Goal: Transaction & Acquisition: Subscribe to service/newsletter

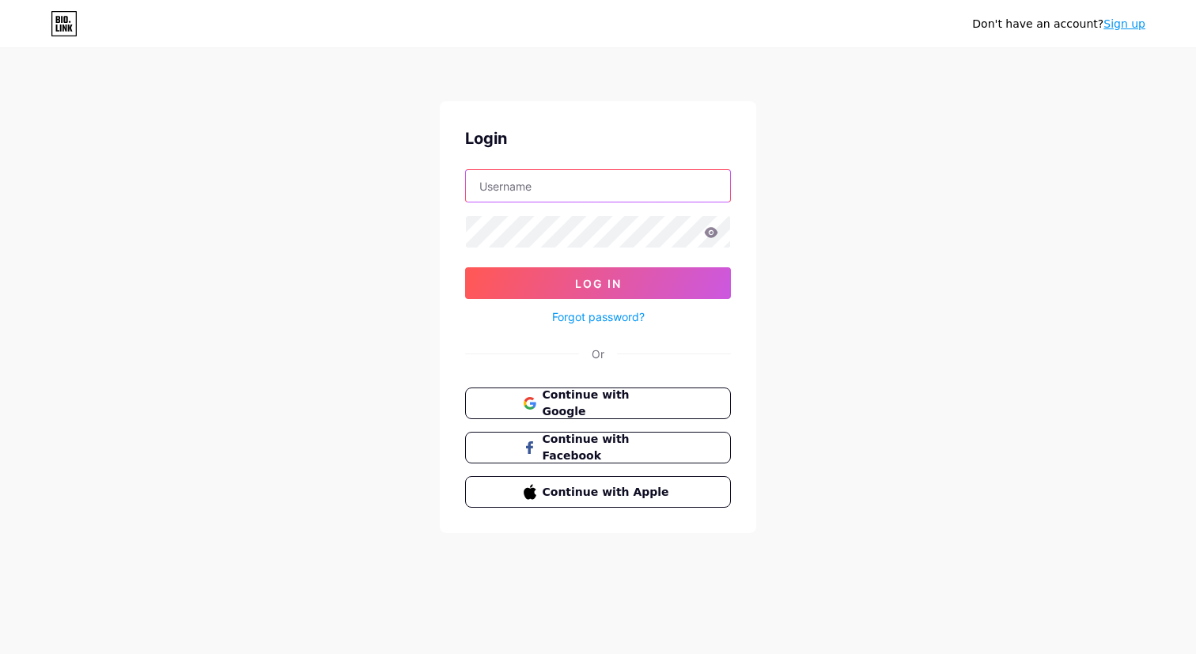
paste input "[EMAIL_ADDRESS][DOMAIN_NAME]"
type input "[EMAIL_ADDRESS][DOMAIN_NAME]"
click at [757, 153] on div "Don't have an account? Sign up Login bmpm@axlecreative.com Log In Forgot passwo…" at bounding box center [598, 292] width 1196 height 584
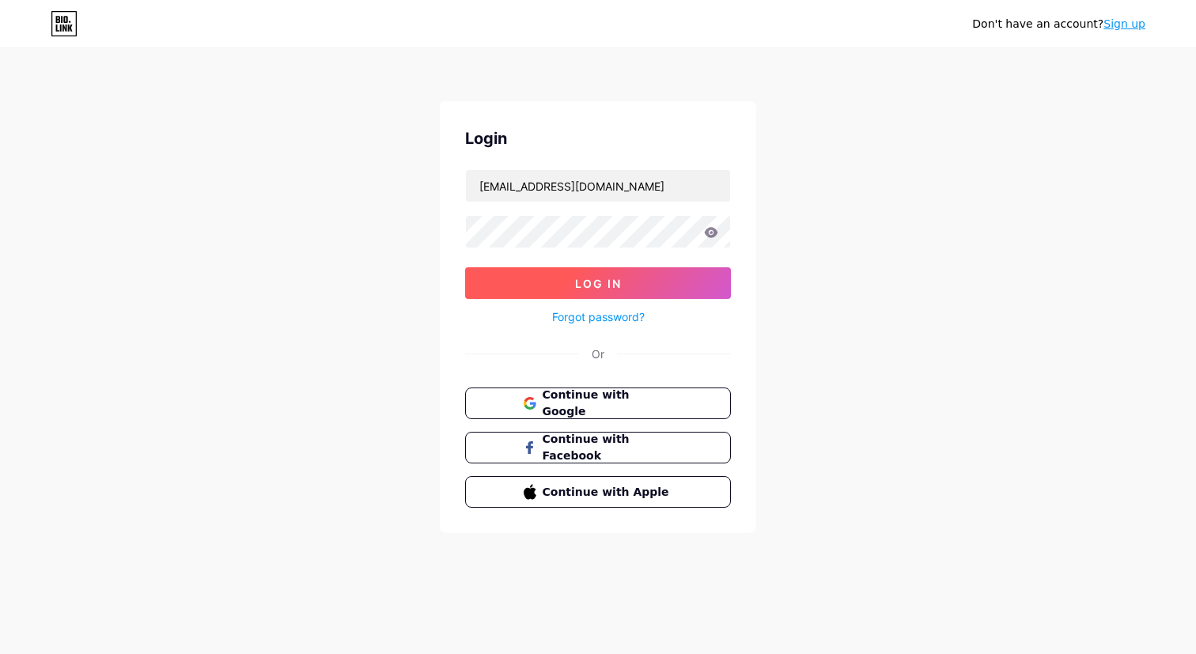
click at [622, 281] on button "Log In" at bounding box center [598, 283] width 266 height 32
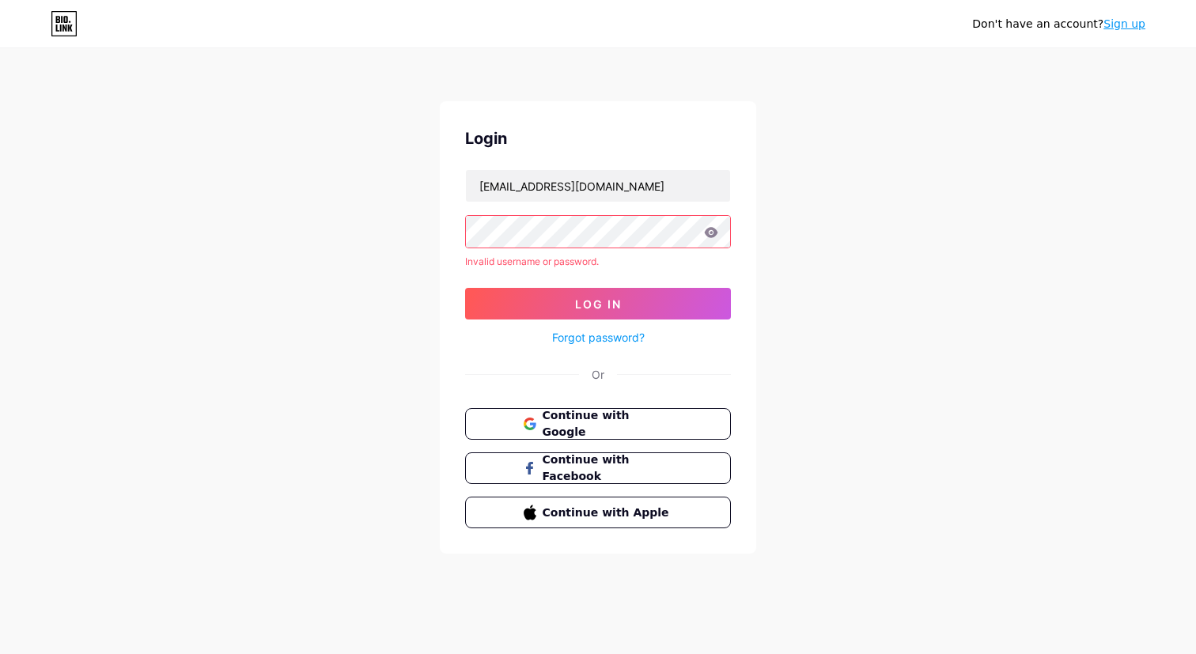
click at [607, 336] on link "Forgot password?" at bounding box center [598, 337] width 93 height 17
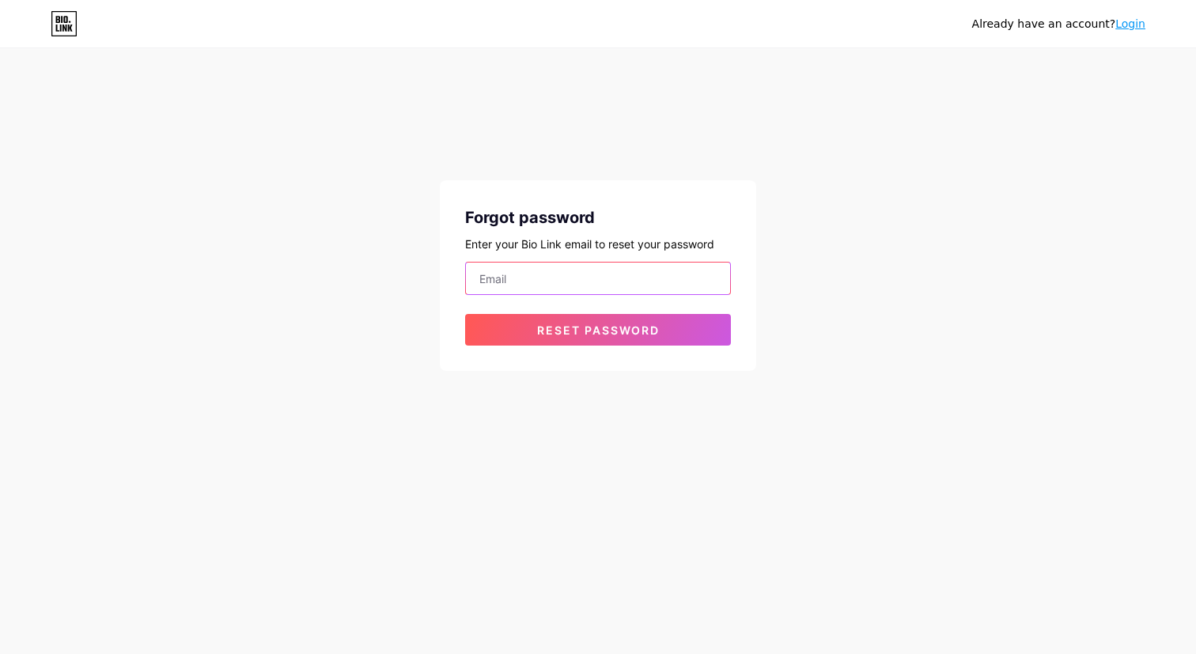
click at [599, 273] on input "email" at bounding box center [598, 279] width 264 height 32
type input "bmpm"
type input "[EMAIL_ADDRESS][DOMAIN_NAME]"
click at [619, 336] on span "Reset password" at bounding box center [598, 329] width 123 height 13
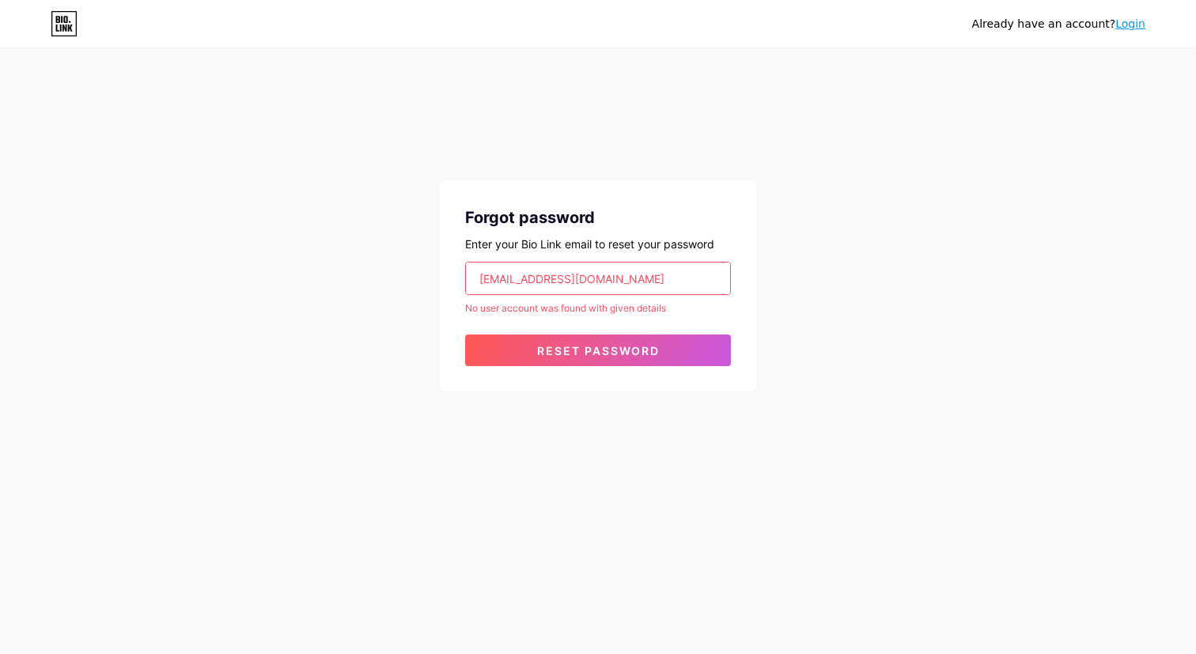
click at [1127, 23] on link "Login" at bounding box center [1130, 23] width 30 height 13
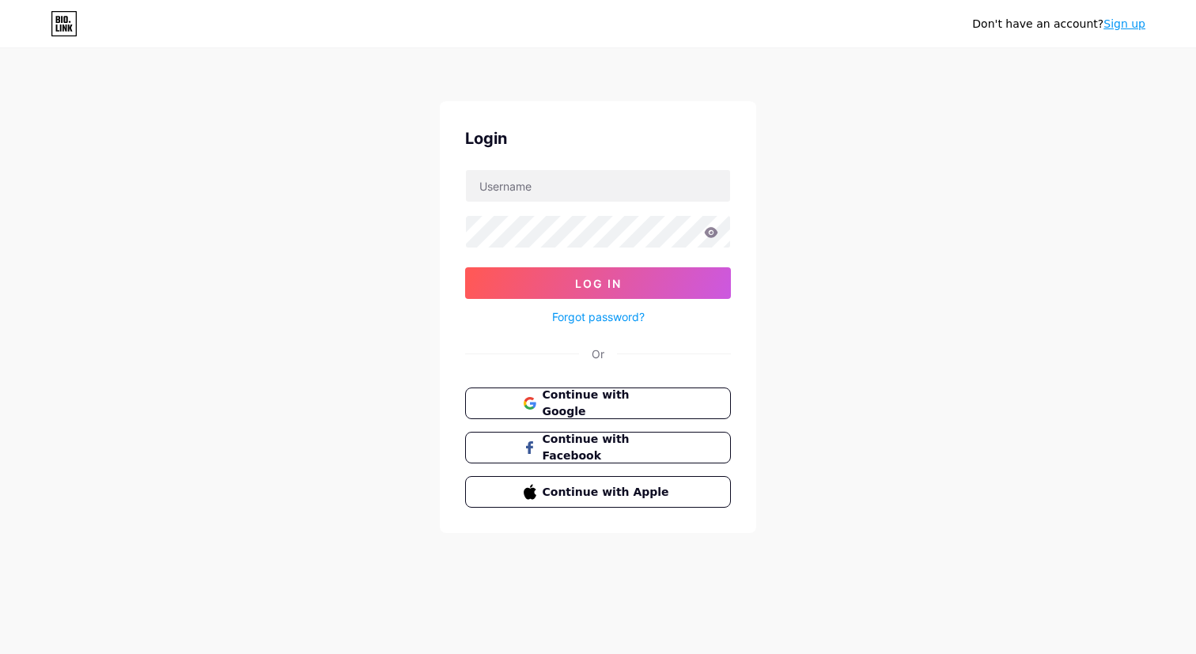
click at [70, 26] on icon at bounding box center [64, 23] width 27 height 25
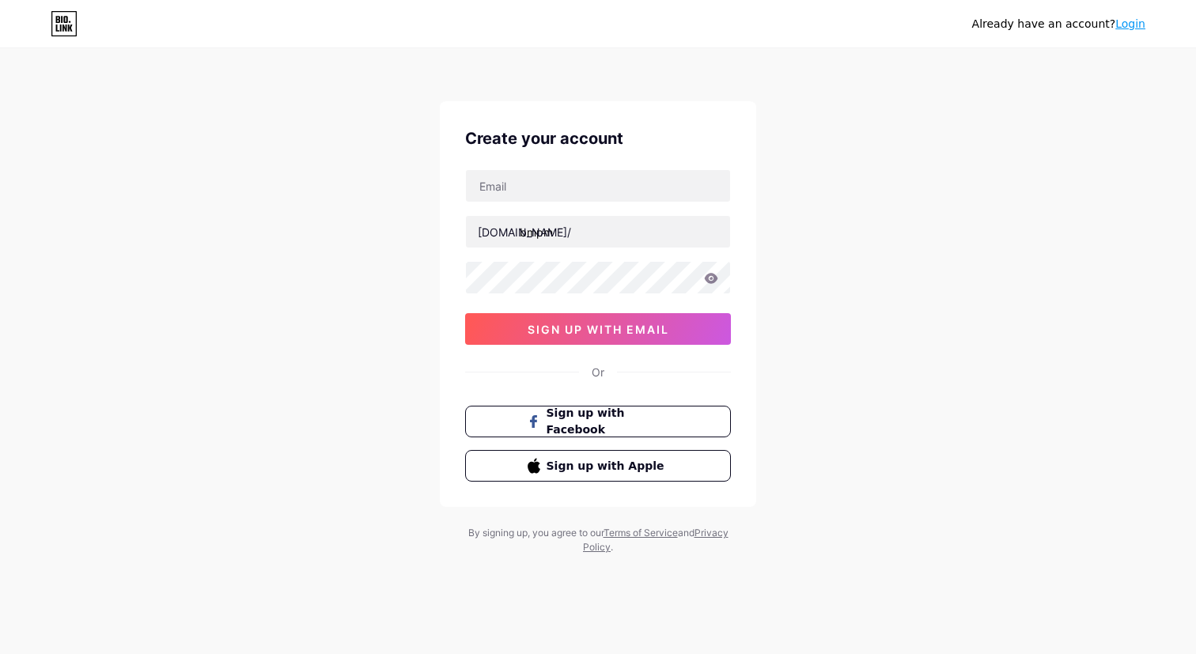
type input "bmpm"
click at [879, 203] on div "Already have an account? Login Create your account [DOMAIN_NAME]/ bmpm 0cAFcWeA…" at bounding box center [598, 302] width 1196 height 605
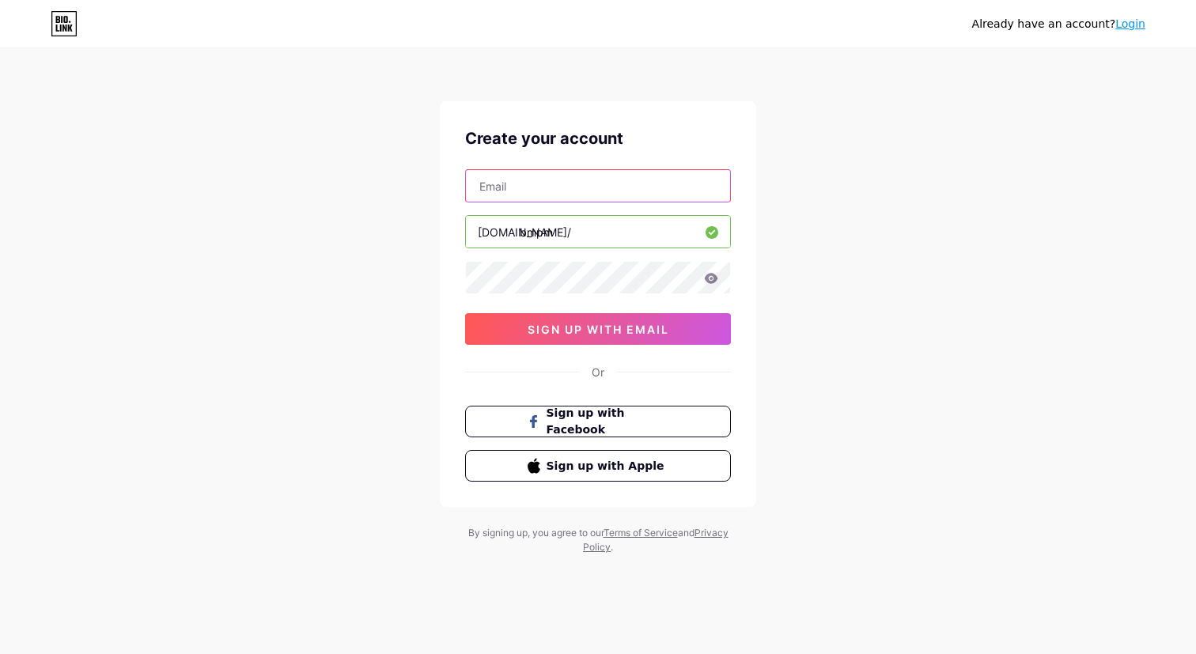
click at [614, 192] on input "text" at bounding box center [598, 186] width 264 height 32
type input "[EMAIL_ADDRESS][DOMAIN_NAME]"
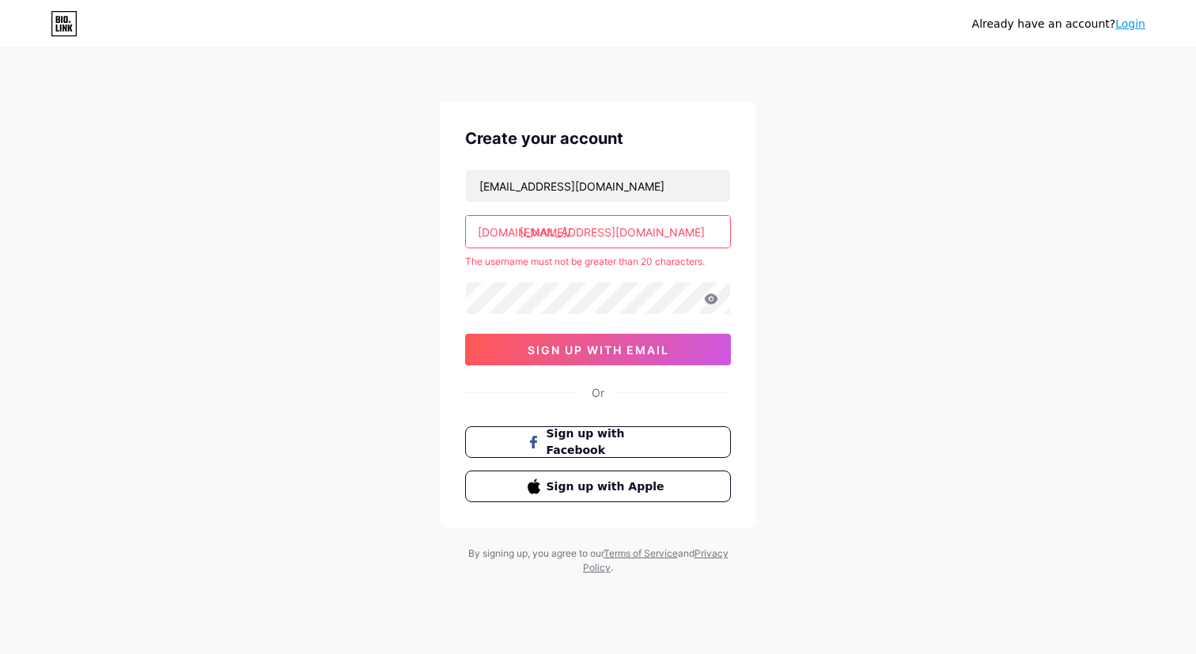
click at [717, 300] on icon at bounding box center [711, 298] width 14 height 11
click at [629, 231] on input "[EMAIL_ADDRESS][DOMAIN_NAME]" at bounding box center [598, 232] width 264 height 32
drag, startPoint x: 556, startPoint y: 232, endPoint x: 809, endPoint y: 232, distance: 253.0
click at [807, 232] on div "Already have an account? Login Create your account [EMAIL_ADDRESS][DOMAIN_NAME]…" at bounding box center [598, 312] width 1196 height 625
type input "bmpm"
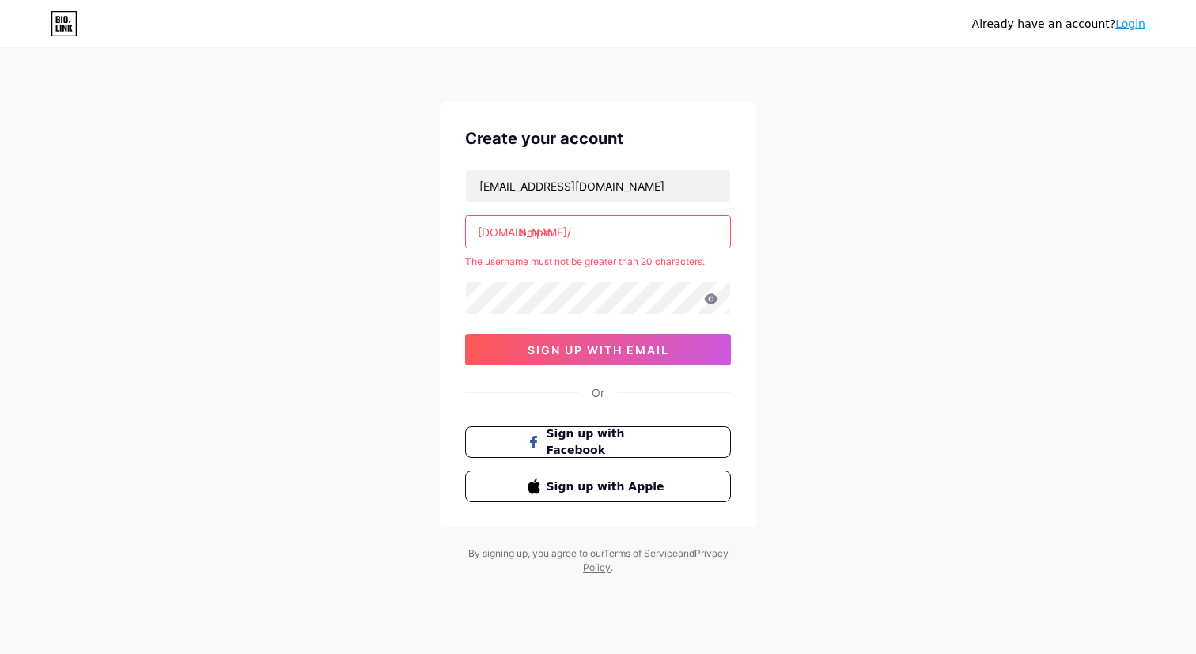
click at [838, 247] on div "Already have an account? Login Create your account [EMAIL_ADDRESS][DOMAIN_NAME]…" at bounding box center [598, 312] width 1196 height 625
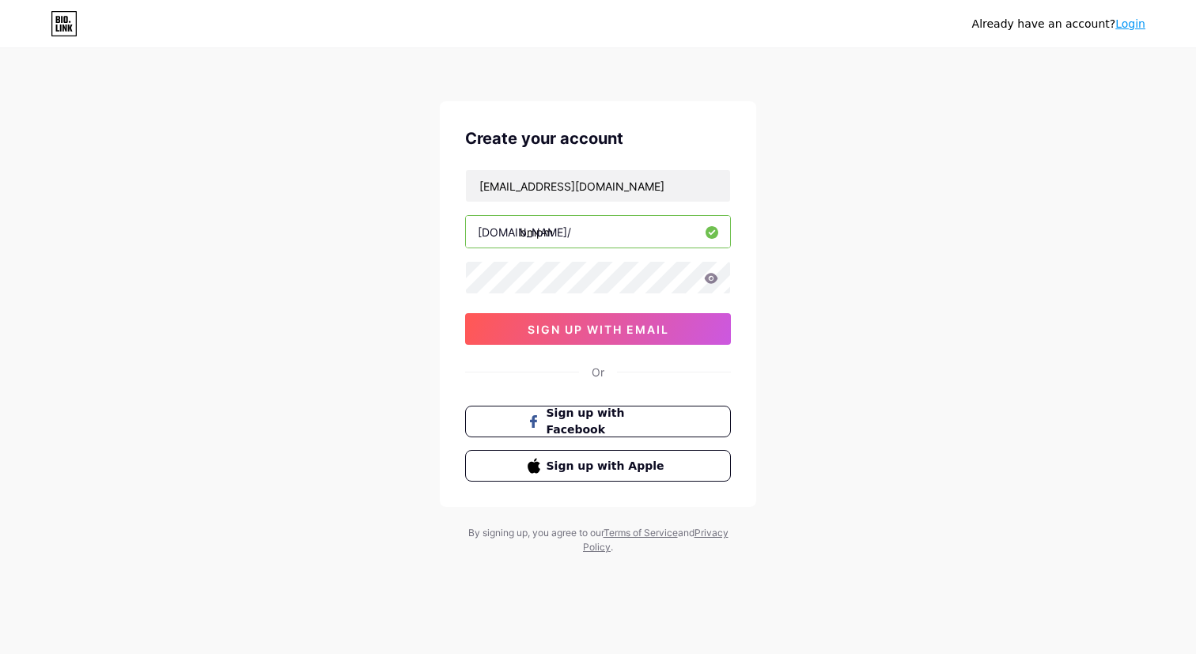
click at [704, 280] on icon at bounding box center [711, 278] width 14 height 11
click at [621, 328] on span "sign up with email" at bounding box center [598, 329] width 142 height 13
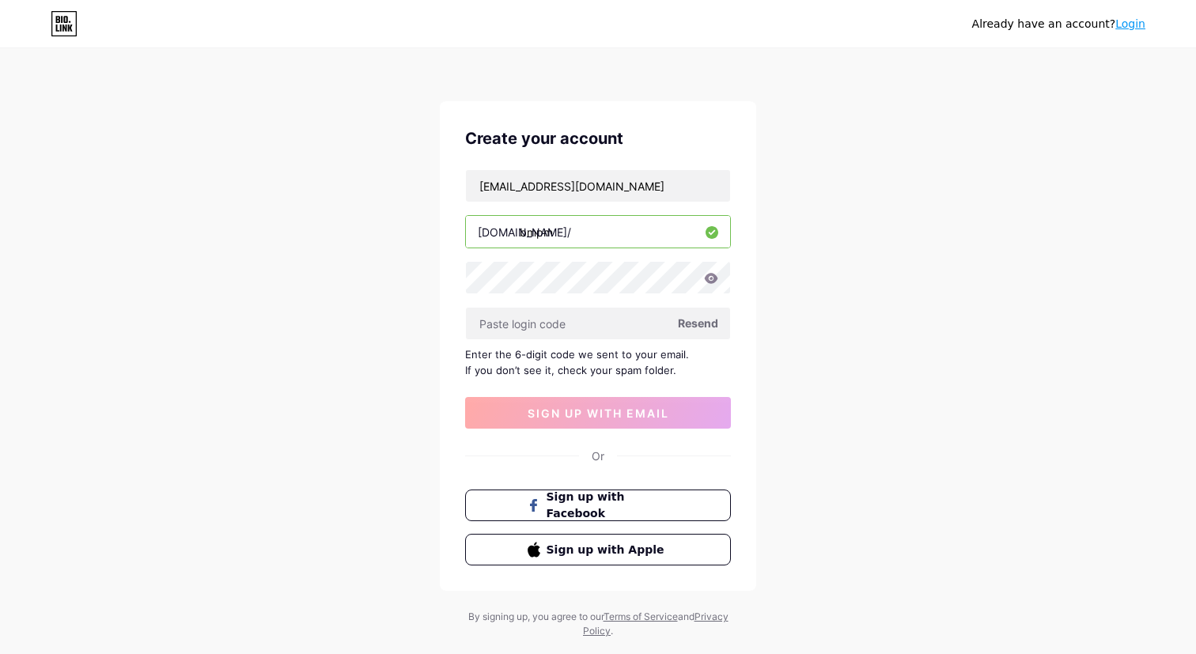
click at [773, 390] on div "Already have an account? Login Create your account [EMAIL_ADDRESS][DOMAIN_NAME]…" at bounding box center [598, 344] width 1196 height 689
click at [595, 326] on input "text" at bounding box center [598, 324] width 264 height 32
paste input "447409"
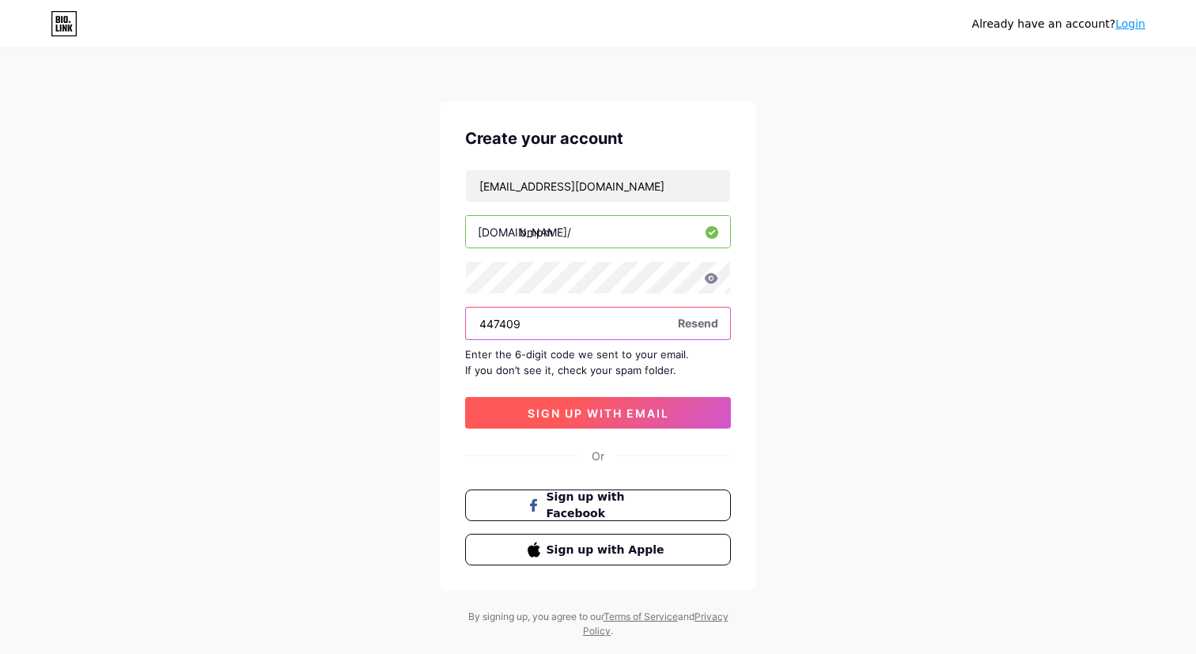
type input "447409"
click at [586, 402] on button "sign up with email" at bounding box center [598, 413] width 266 height 32
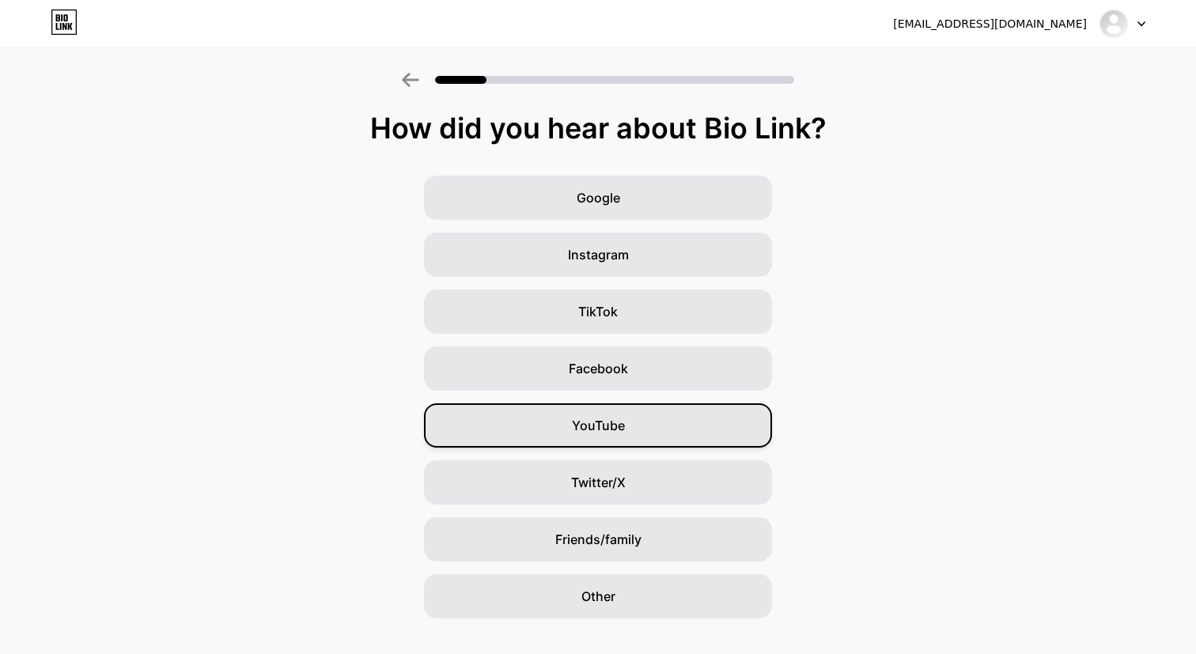
scroll to position [28, 0]
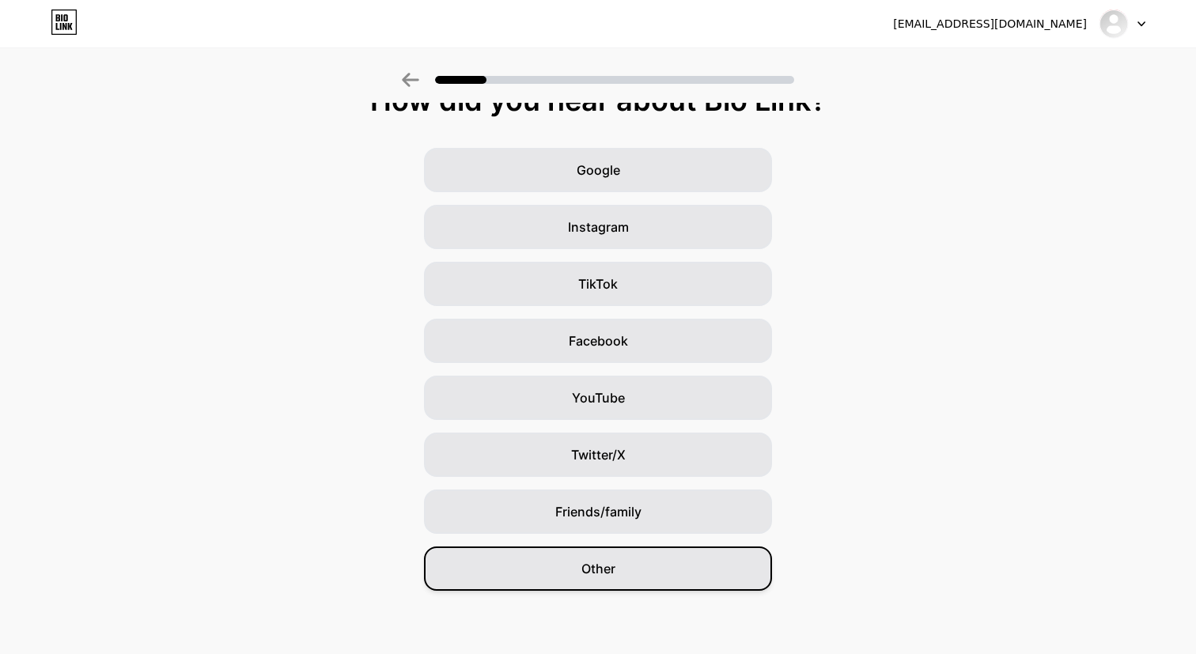
click at [625, 567] on div "Other" at bounding box center [598, 568] width 348 height 44
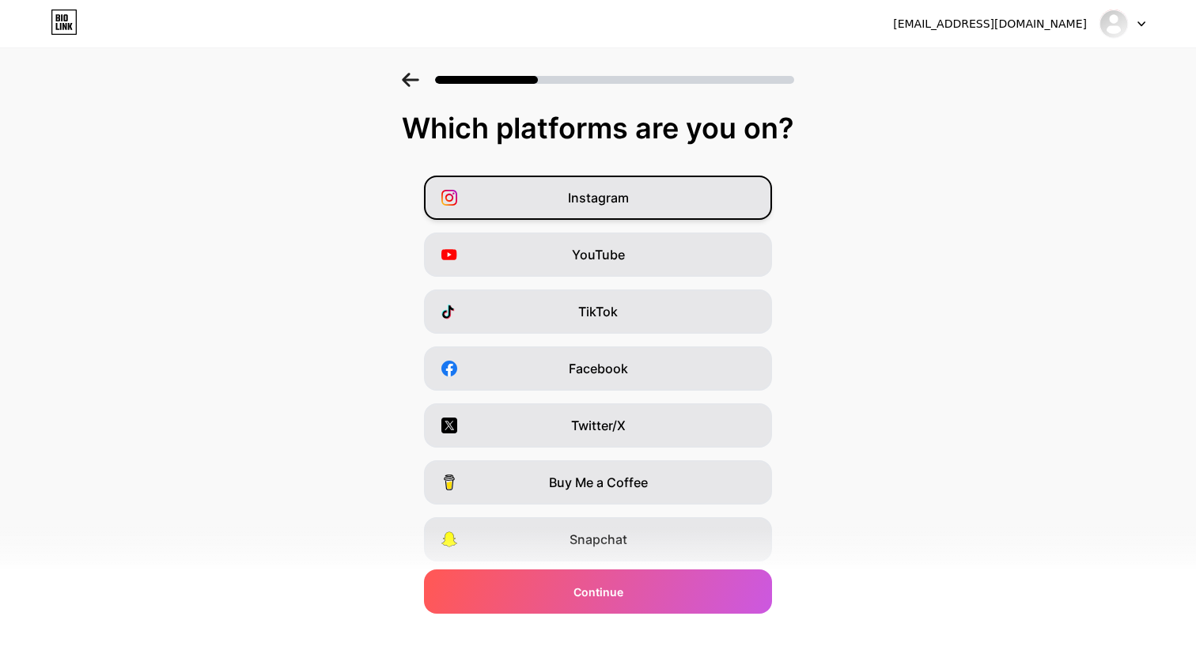
click at [619, 197] on span "Instagram" at bounding box center [598, 197] width 61 height 19
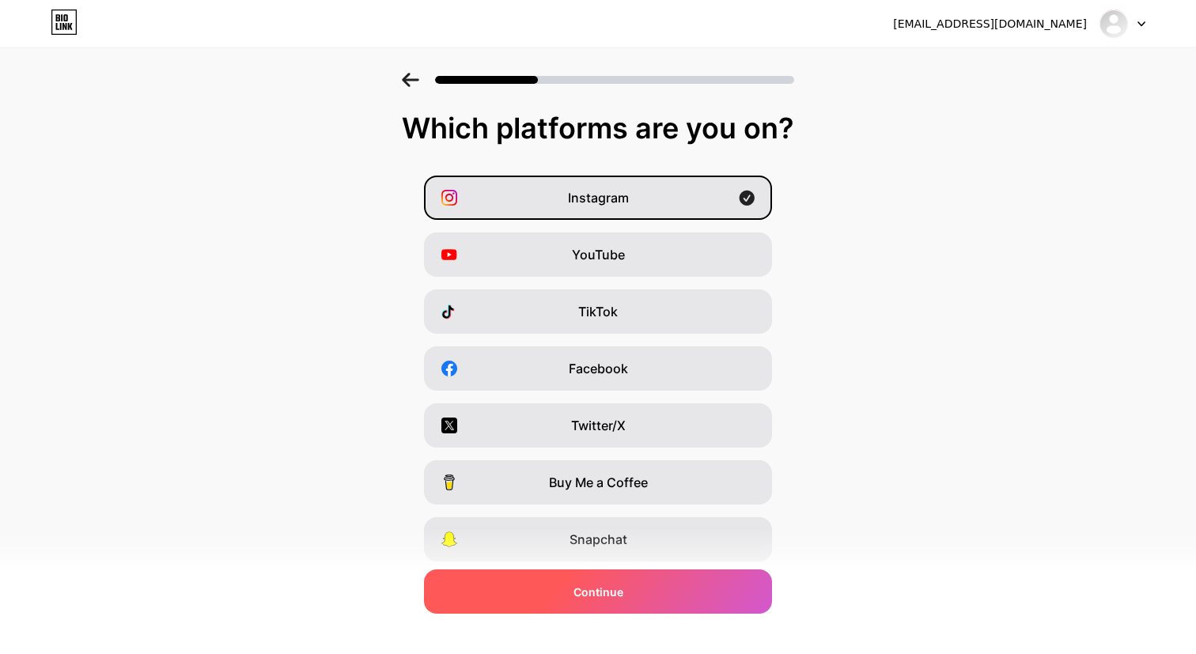
click at [606, 591] on span "Continue" at bounding box center [598, 592] width 50 height 17
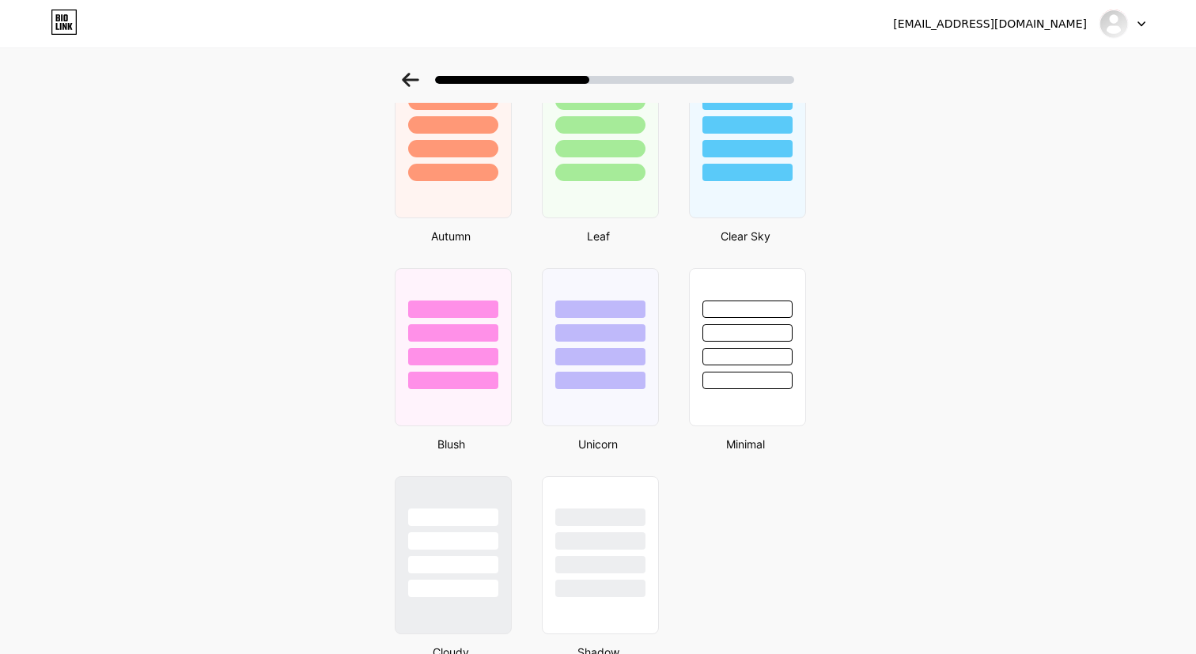
scroll to position [1230, 0]
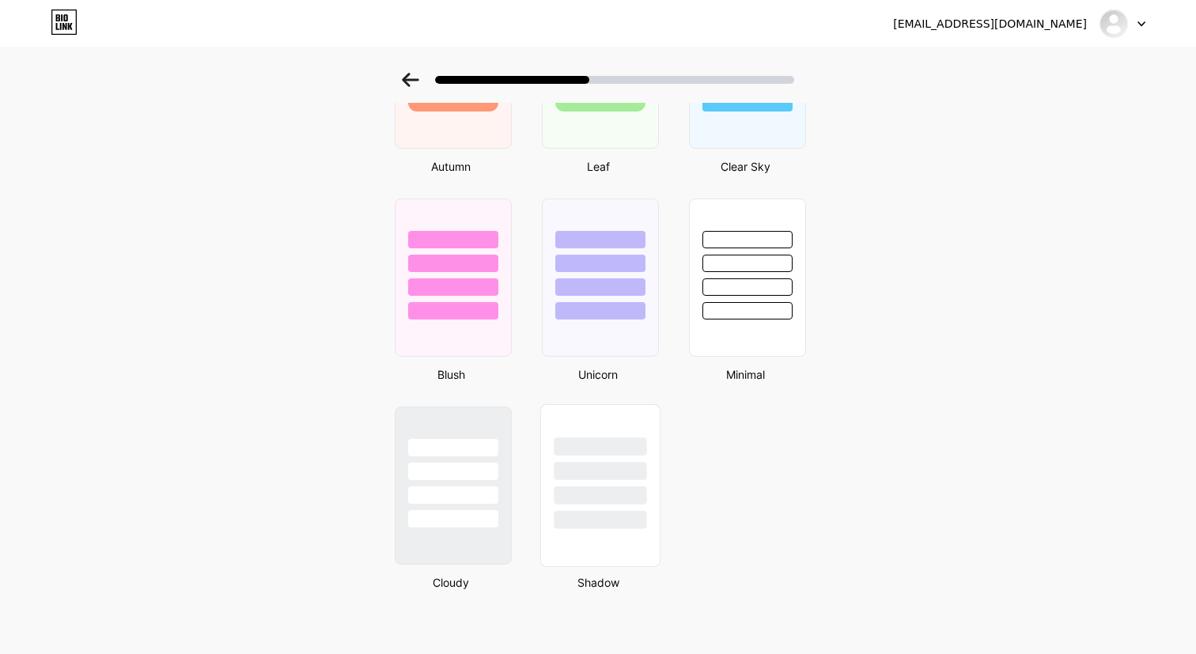
click at [614, 453] on div at bounding box center [599, 446] width 93 height 18
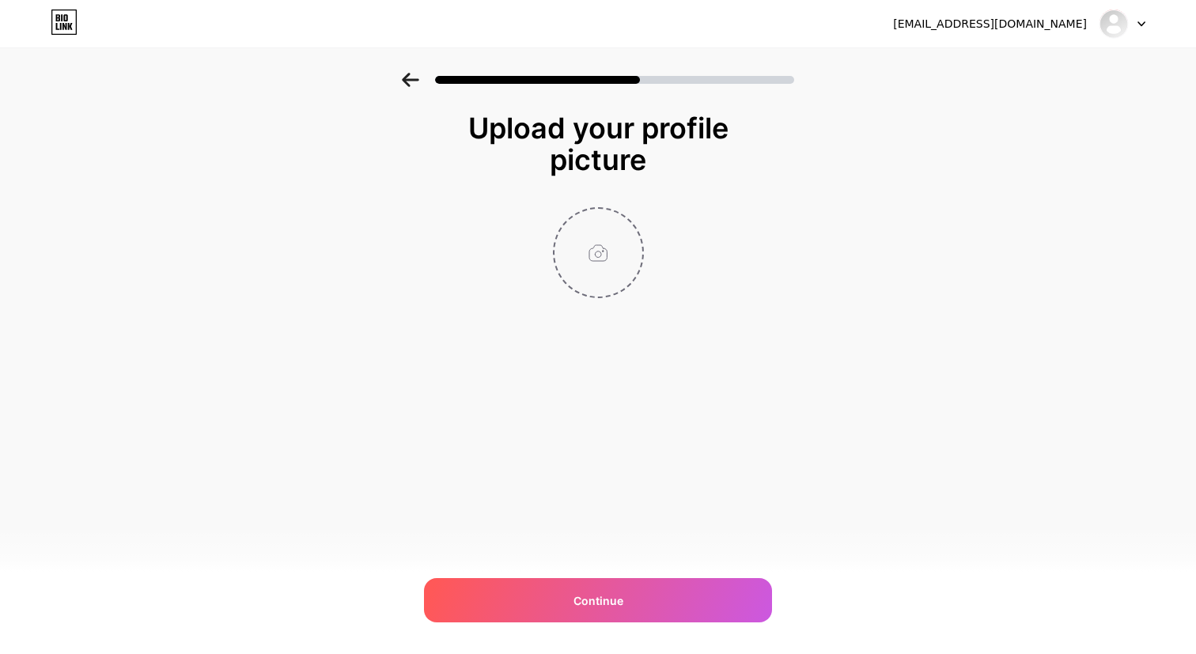
click at [595, 249] on input "file" at bounding box center [598, 253] width 88 height 88
type input "C:\fakepath\7.png"
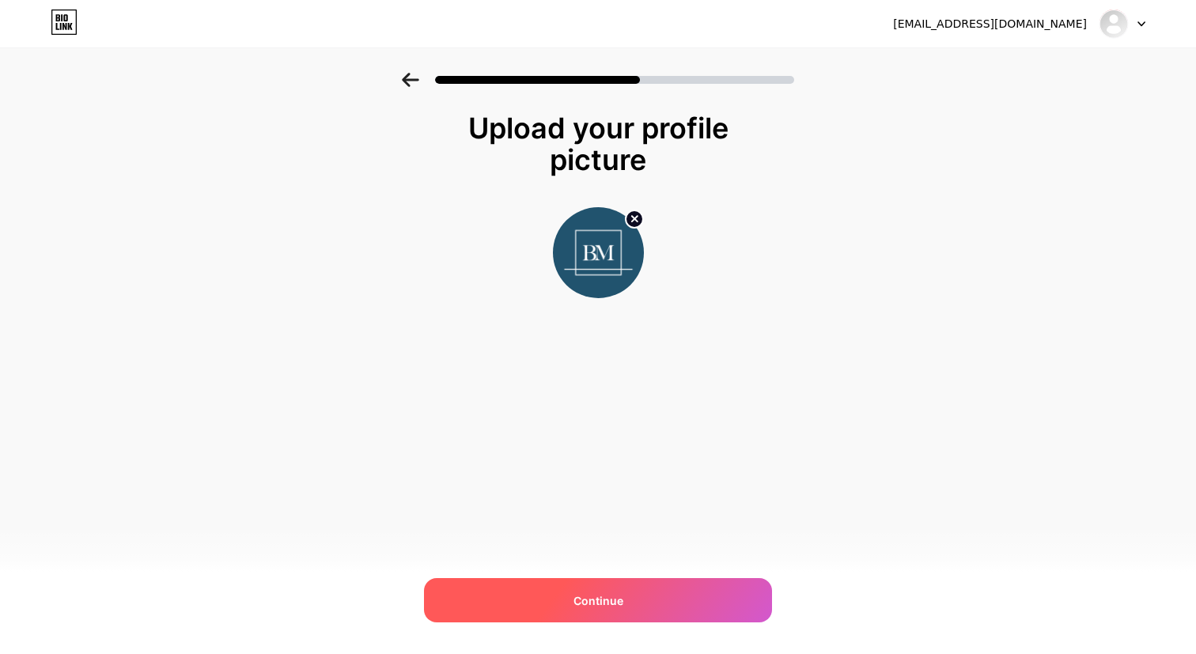
click at [618, 594] on span "Continue" at bounding box center [598, 600] width 50 height 17
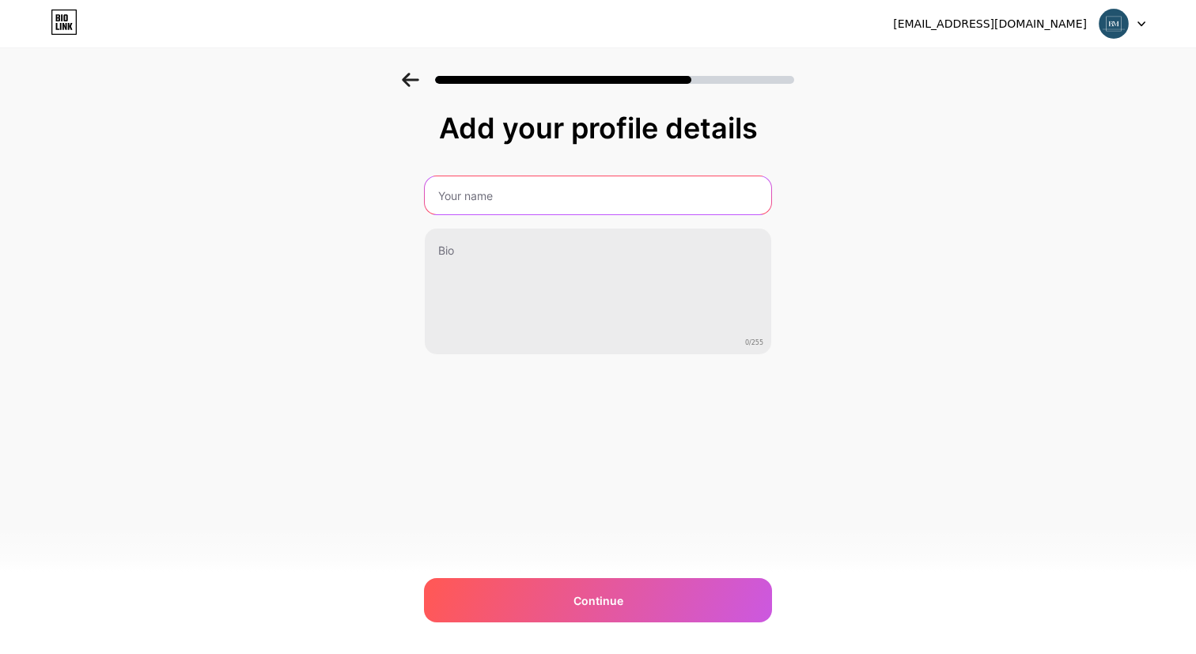
click at [554, 183] on input "text" at bounding box center [598, 195] width 346 height 38
type input "[PERSON_NAME] Property Management"
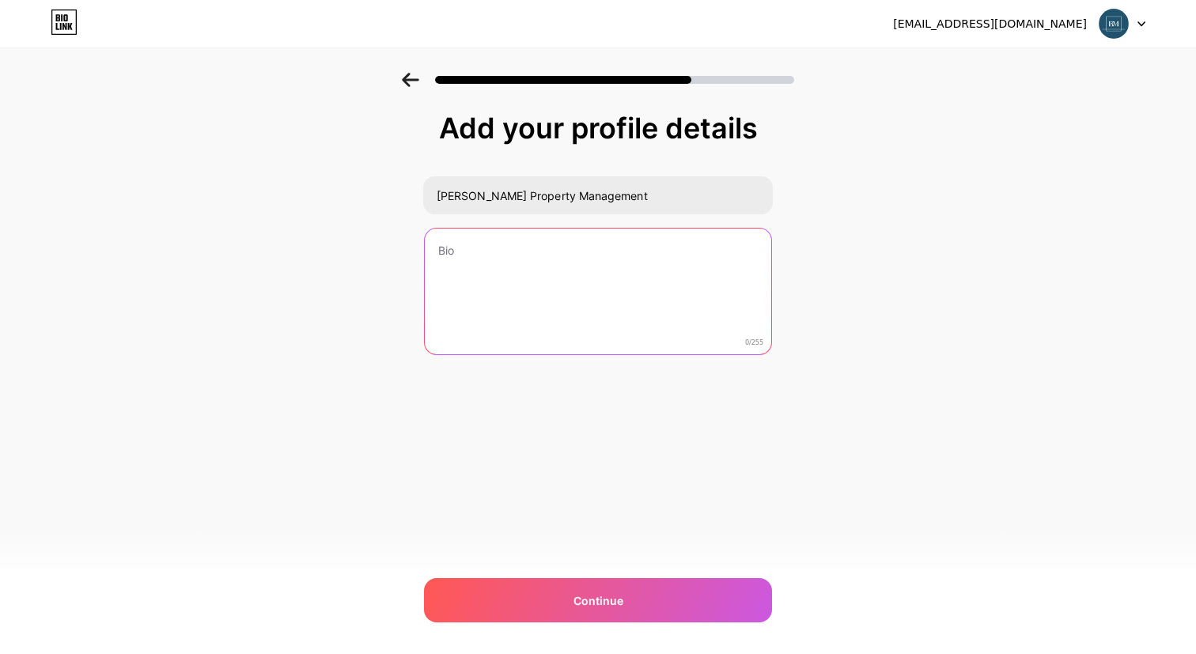
click at [559, 277] on textarea at bounding box center [598, 292] width 346 height 127
paste textarea "Introducing a new lease on Property Management. Bespoke property management ser…"
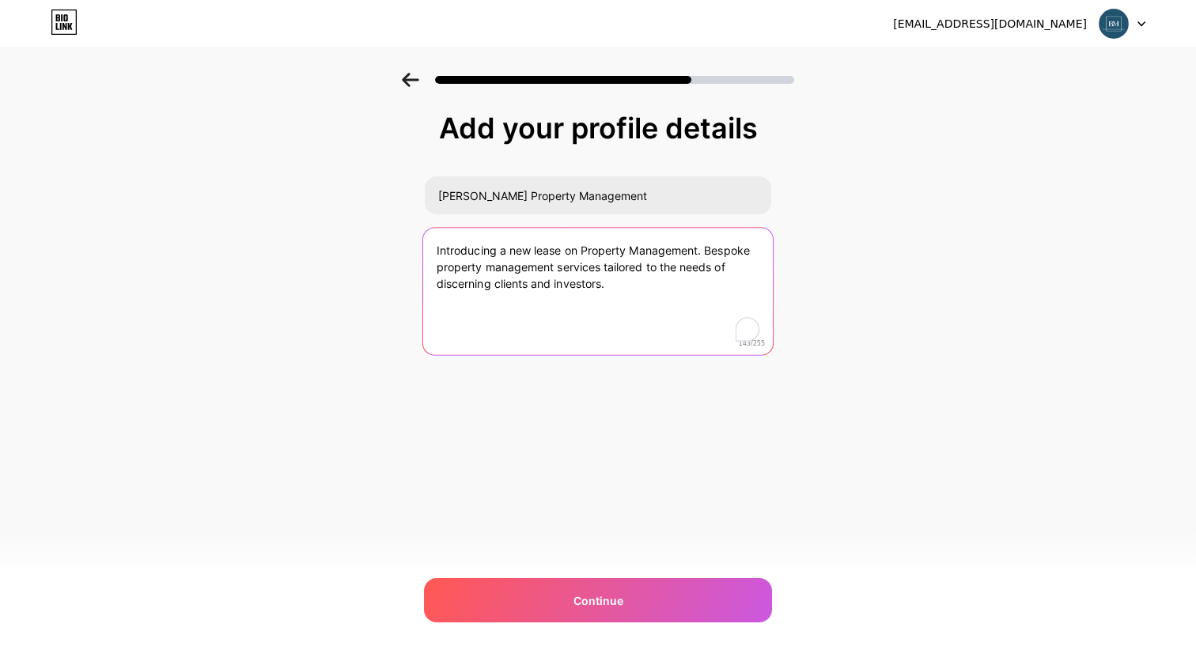
drag, startPoint x: 504, startPoint y: 248, endPoint x: 391, endPoint y: 254, distance: 113.2
click at [391, 254] on div "Add your profile details [PERSON_NAME] Property Management Introducing a new le…" at bounding box center [598, 253] width 1196 height 361
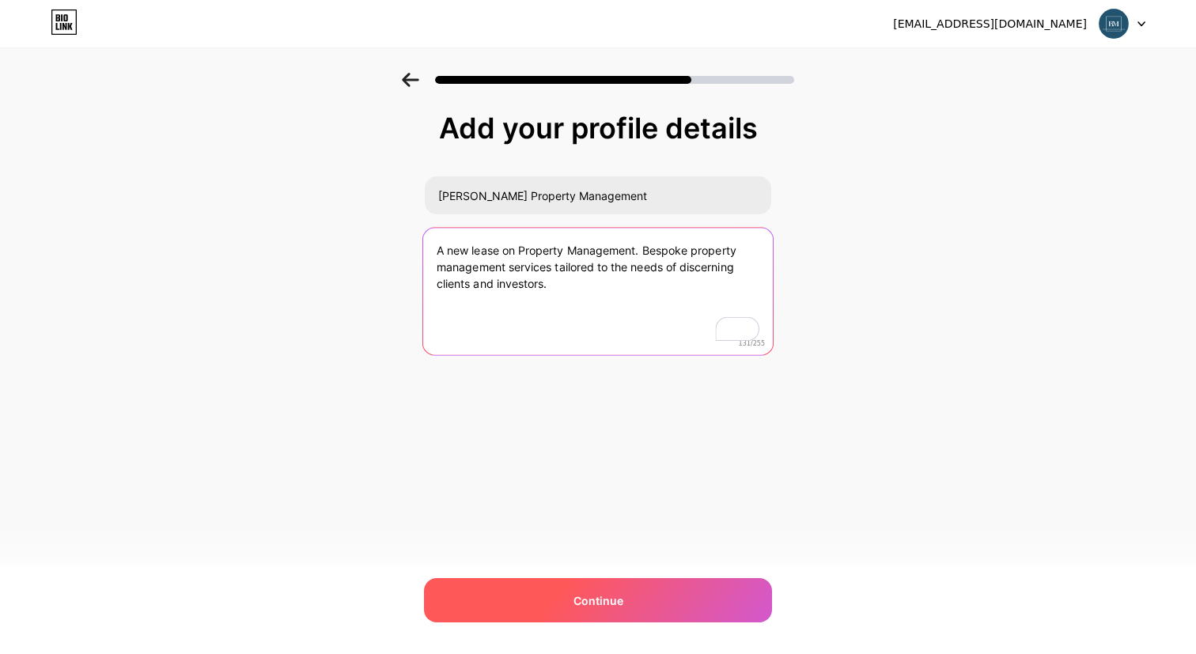
type textarea "A new lease on Property Management. Bespoke property management services tailor…"
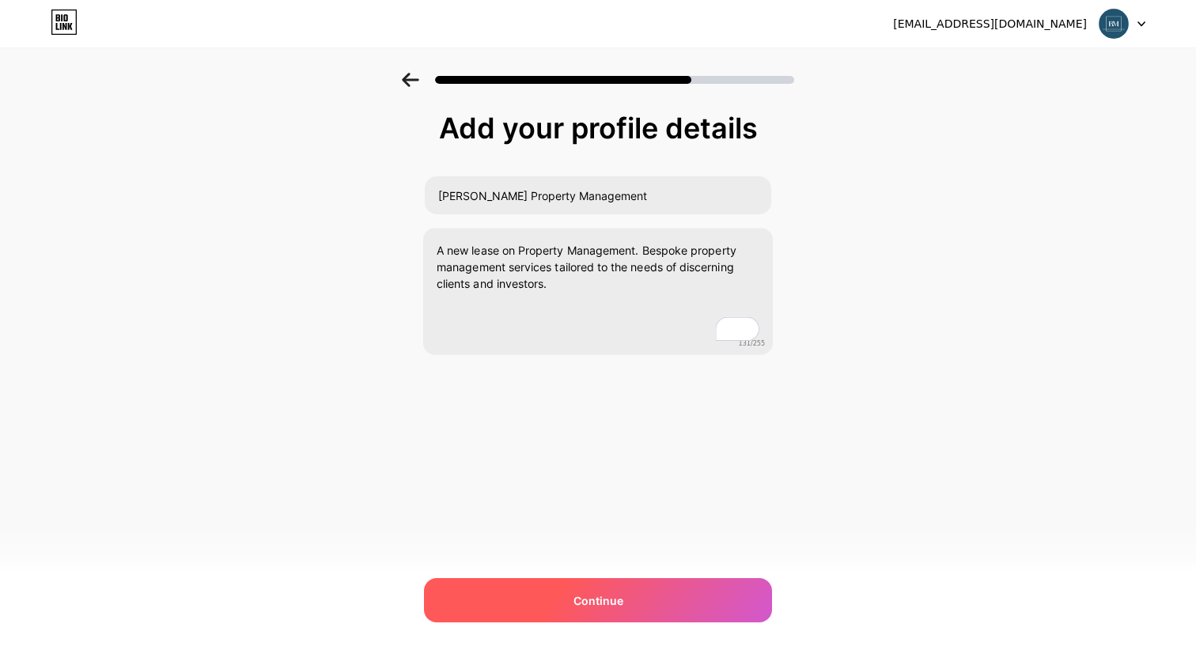
click at [610, 597] on span "Continue" at bounding box center [598, 600] width 50 height 17
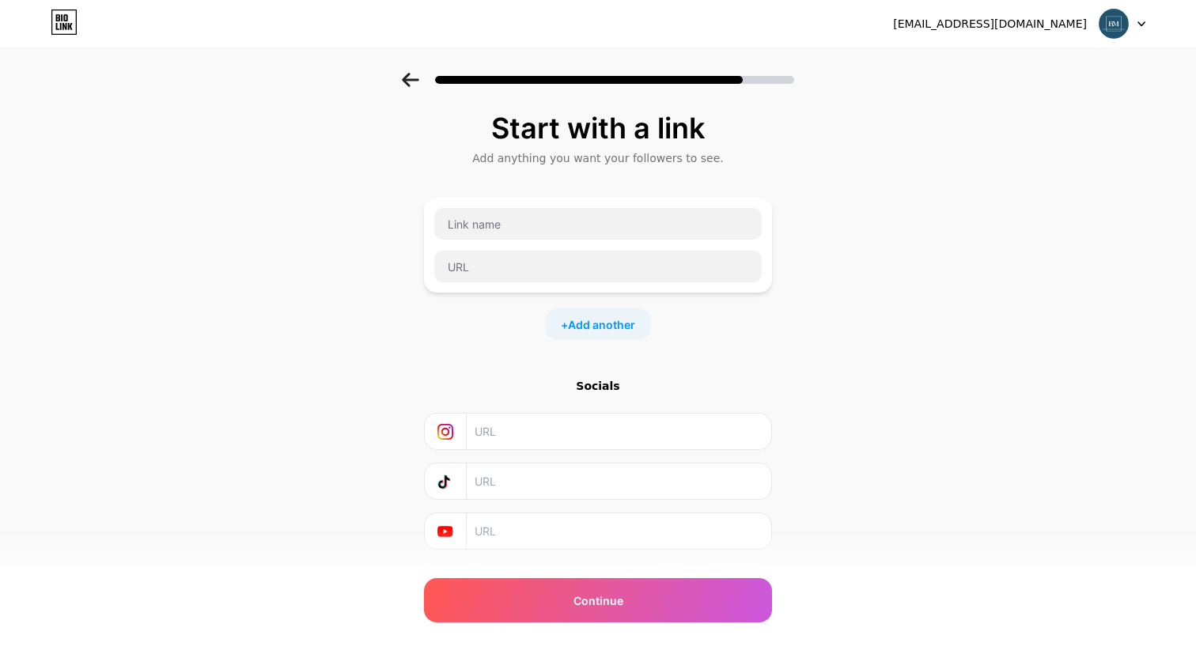
click at [798, 240] on div "Start with a link Add anything you want your followers to see. + Add another So…" at bounding box center [598, 351] width 1196 height 556
click at [557, 227] on input "text" at bounding box center [597, 224] width 327 height 32
click at [462, 228] on input "Book a call" at bounding box center [597, 224] width 327 height 32
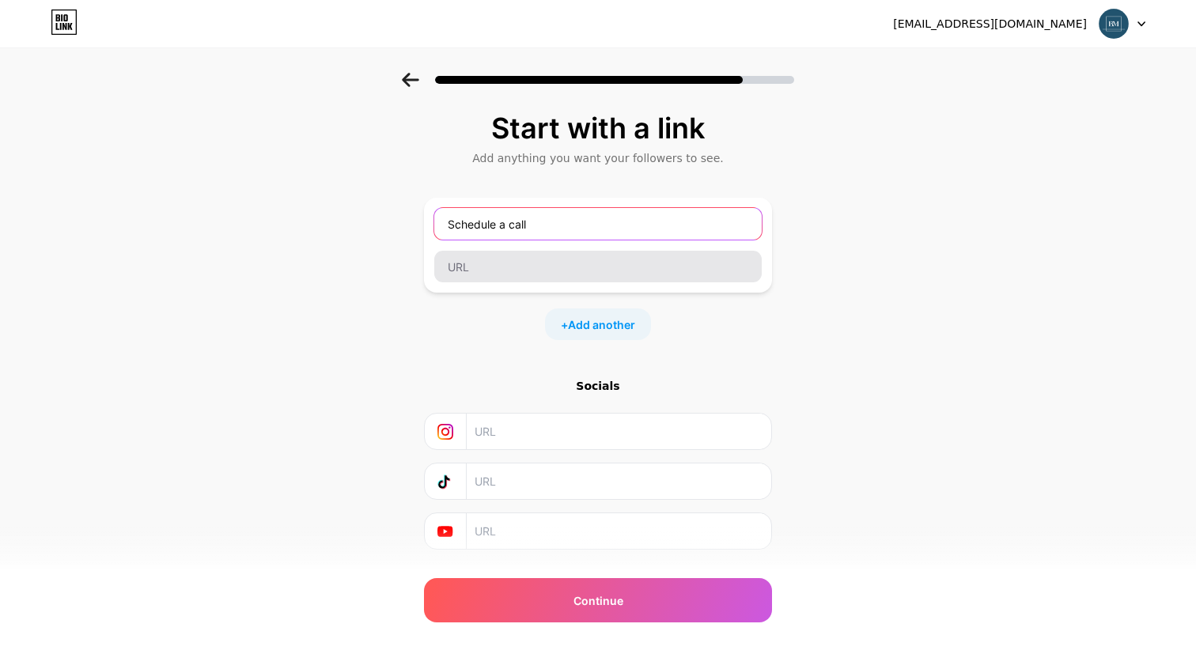
type input "Schedule a call"
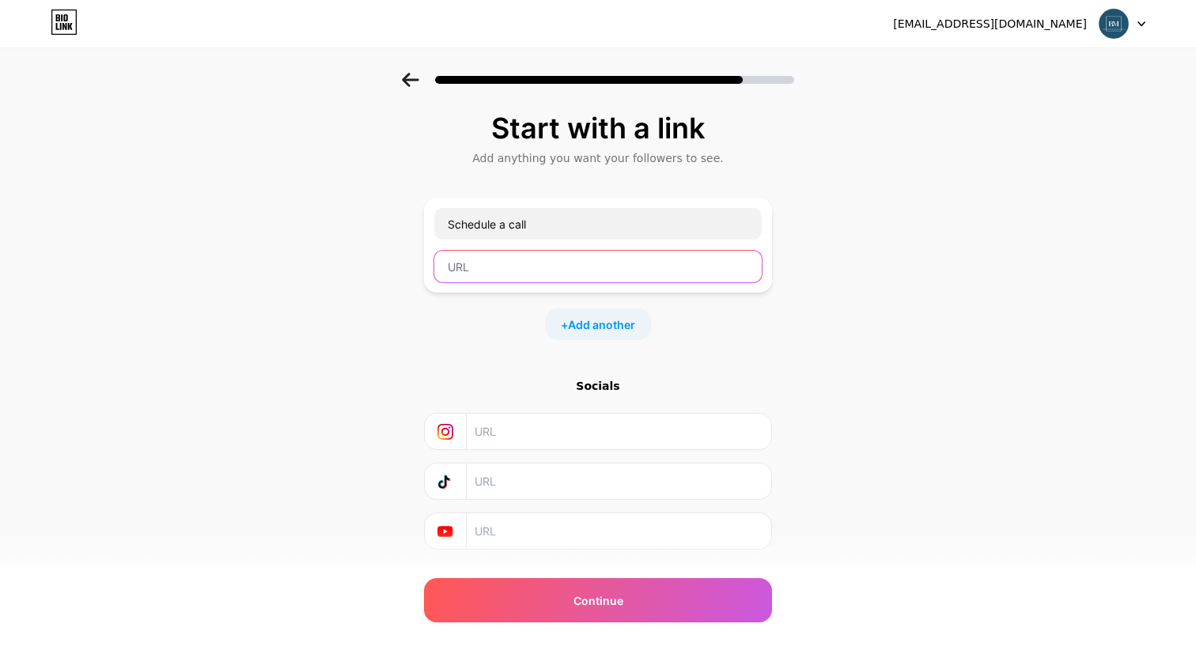
click at [481, 267] on input "text" at bounding box center [597, 267] width 327 height 32
paste input "[URL][DOMAIN_NAME]"
type input "[URL][DOMAIN_NAME]"
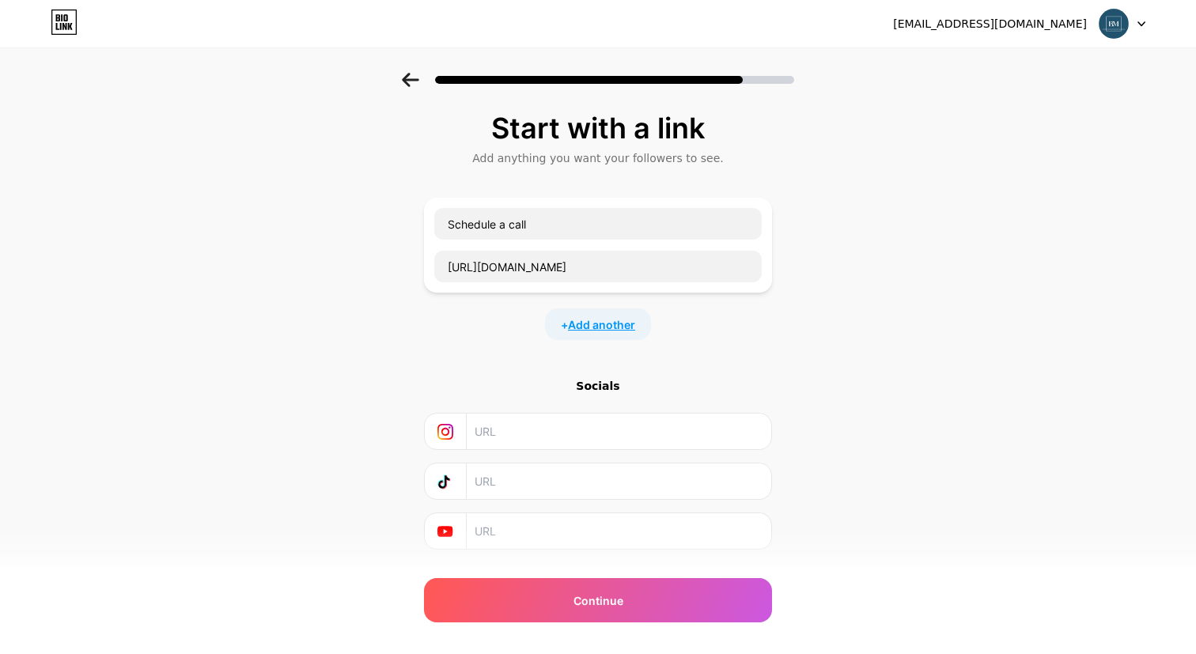
click at [610, 323] on span "Add another" at bounding box center [601, 324] width 67 height 17
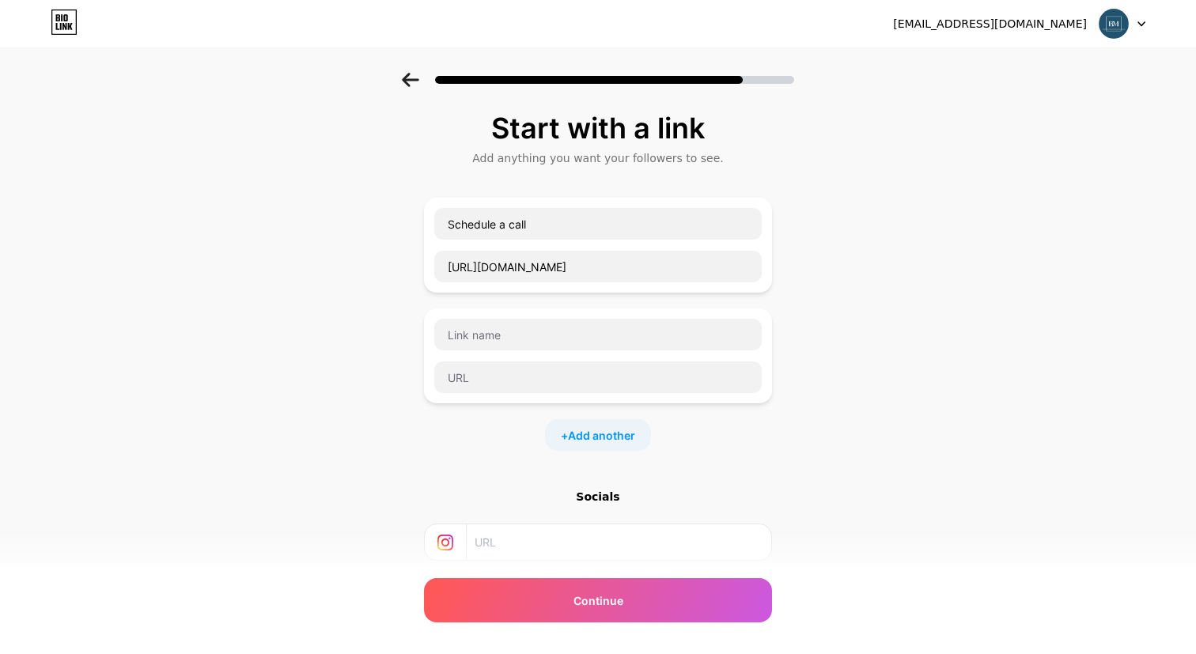
click at [679, 425] on div "+ Add another" at bounding box center [598, 435] width 348 height 32
click at [508, 324] on input "text" at bounding box center [597, 335] width 327 height 32
click at [497, 376] on input "text" at bounding box center [597, 377] width 327 height 32
paste input "[URL][DOMAIN_NAME]"
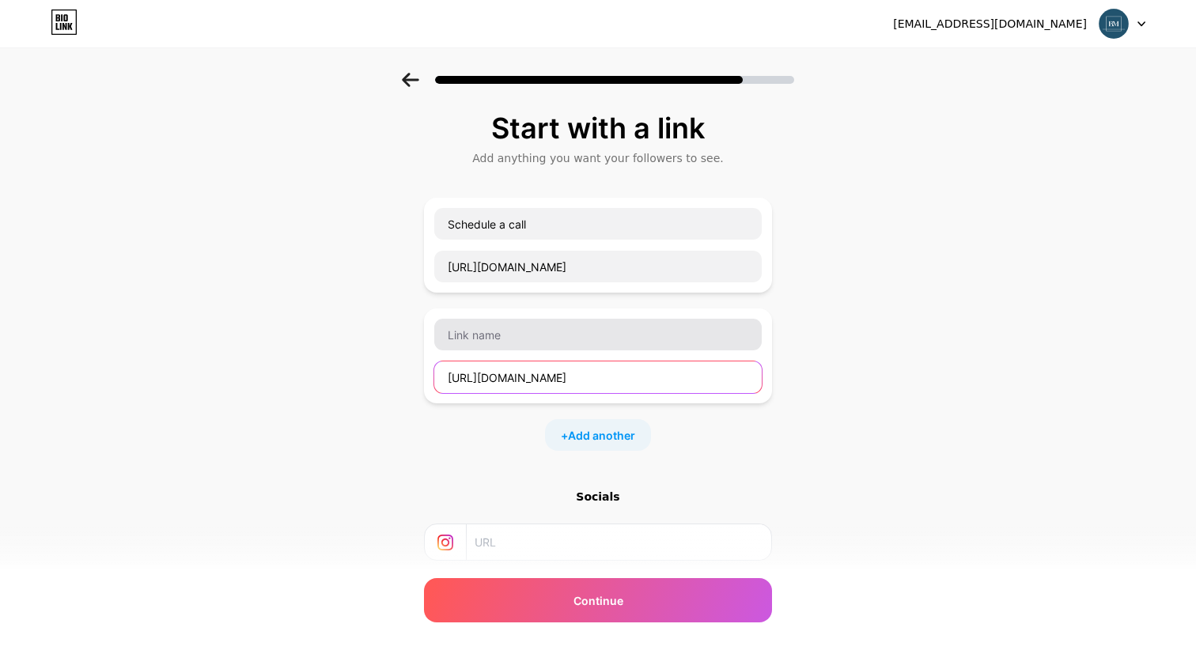
type input "[URL][DOMAIN_NAME]"
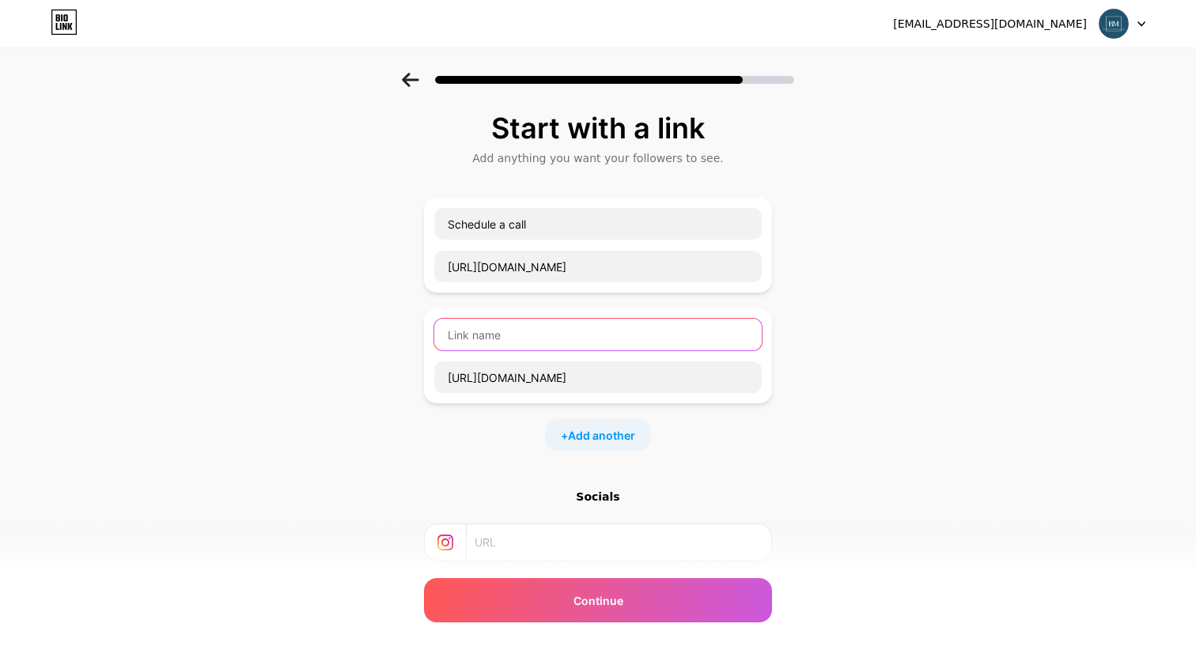
click at [527, 331] on input "text" at bounding box center [597, 335] width 327 height 32
type input "About us"
click at [627, 538] on input "text" at bounding box center [617, 542] width 287 height 36
paste input "[URL][DOMAIN_NAME]"
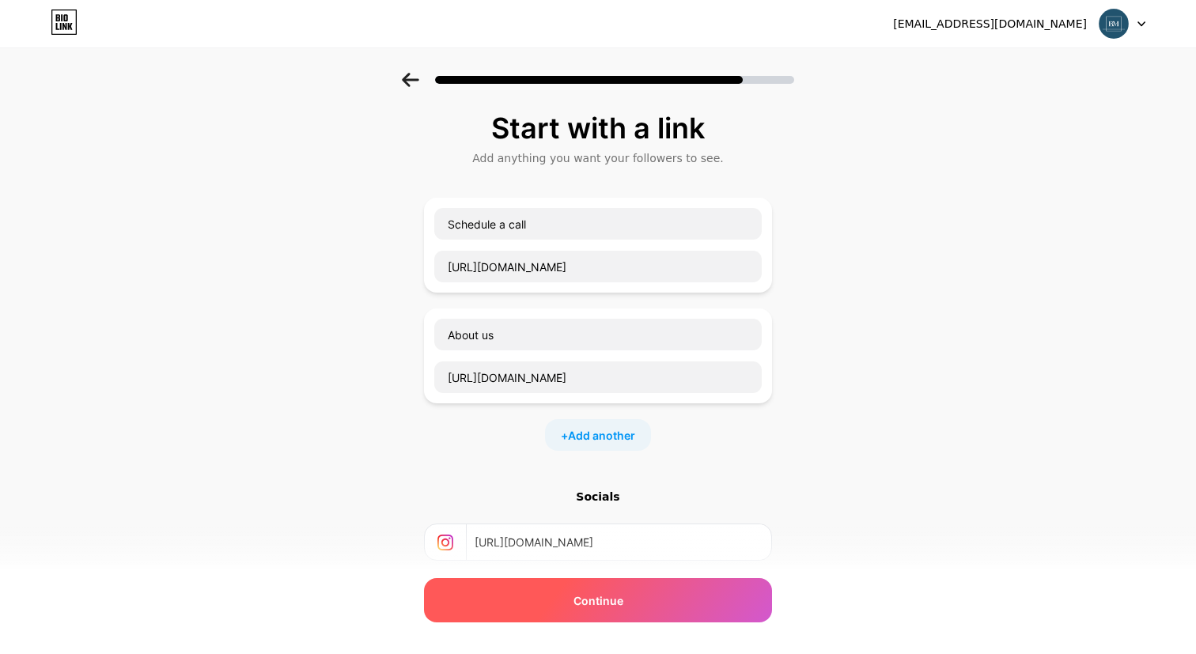
type input "[URL][DOMAIN_NAME]"
click at [569, 599] on div "Continue" at bounding box center [598, 600] width 348 height 44
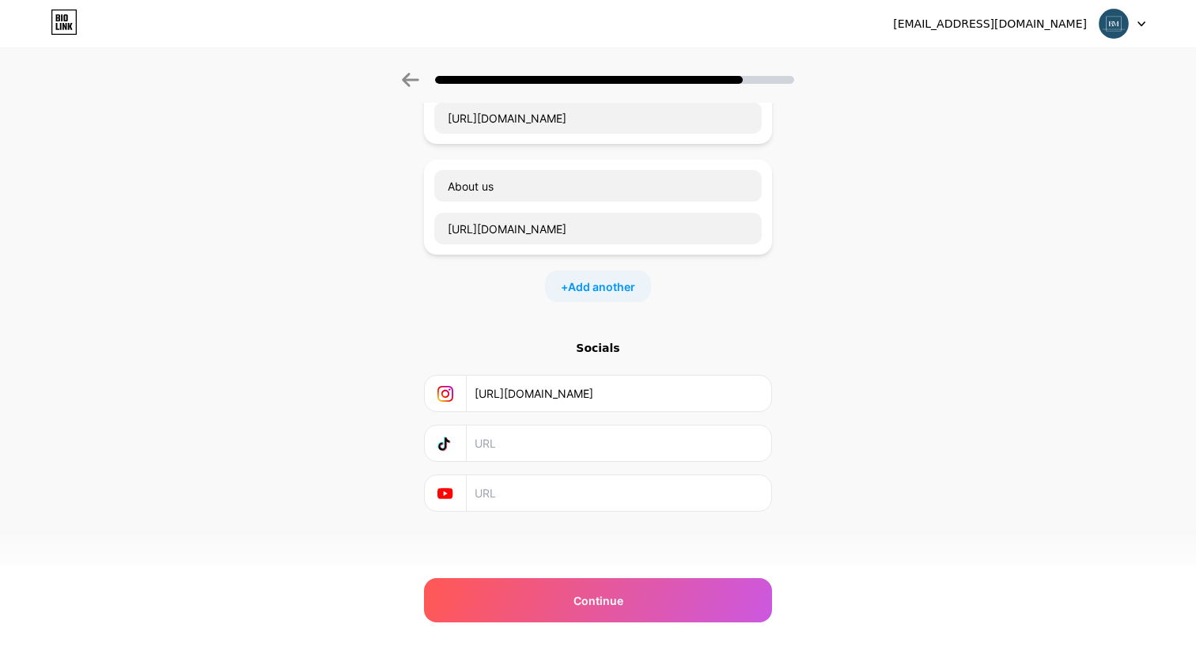
scroll to position [0, 0]
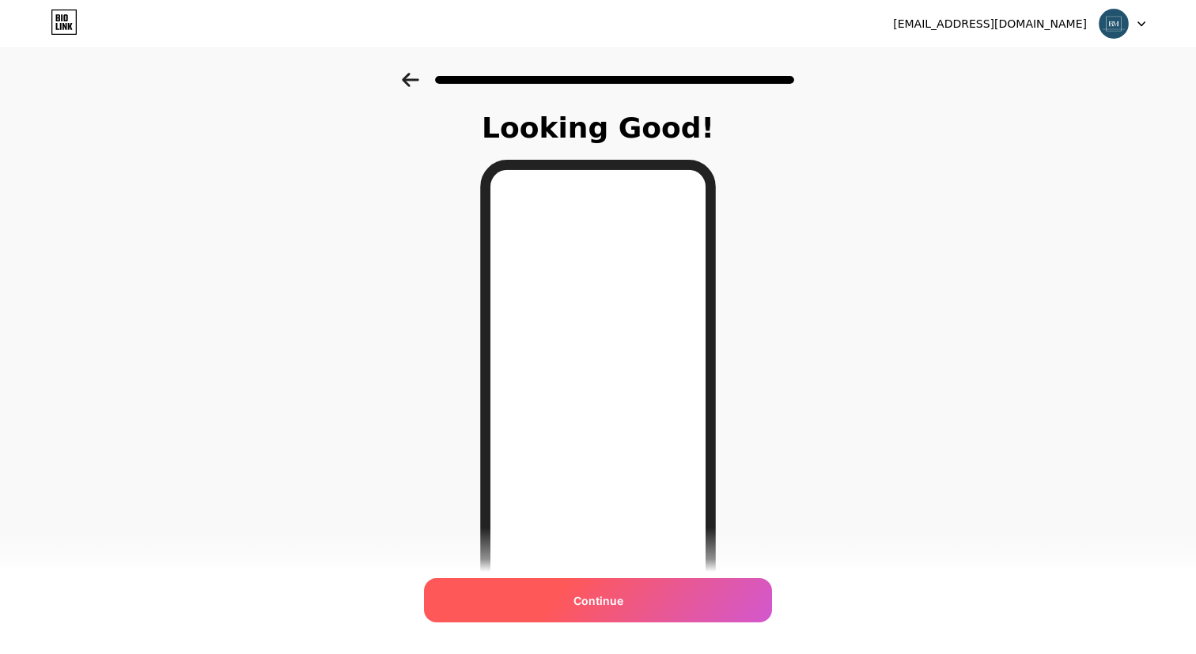
click at [686, 599] on div "Continue" at bounding box center [598, 600] width 348 height 44
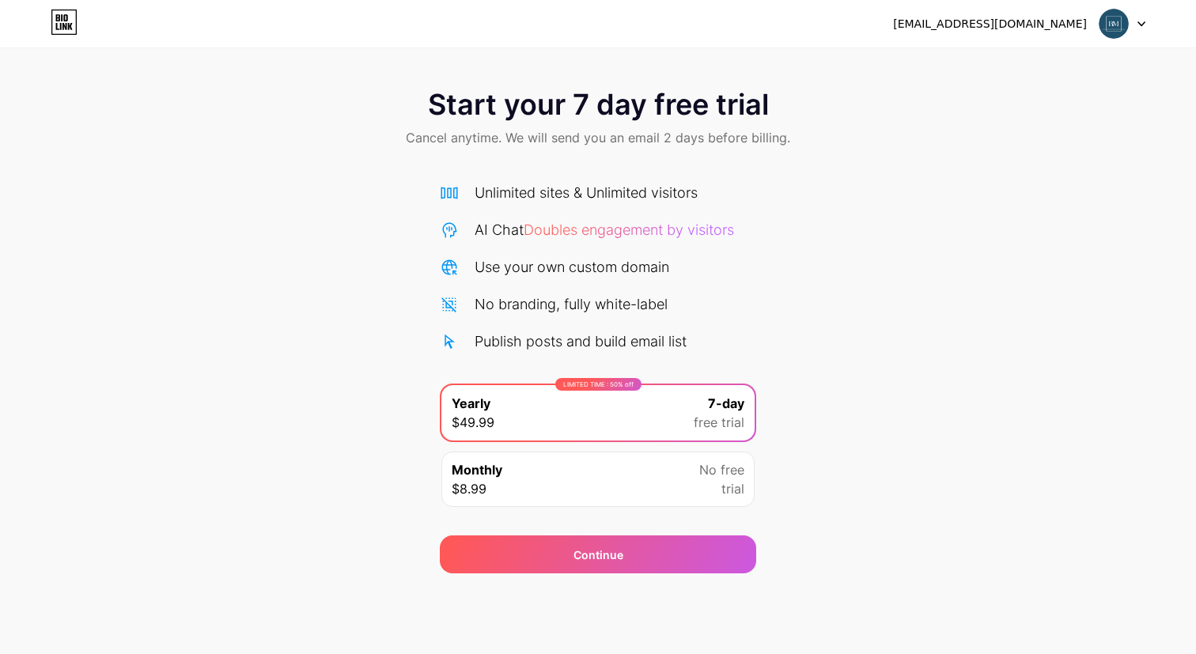
click at [61, 23] on icon at bounding box center [61, 26] width 2 height 7
click at [672, 486] on div "Monthly $8.99 No free trial" at bounding box center [597, 478] width 313 height 55
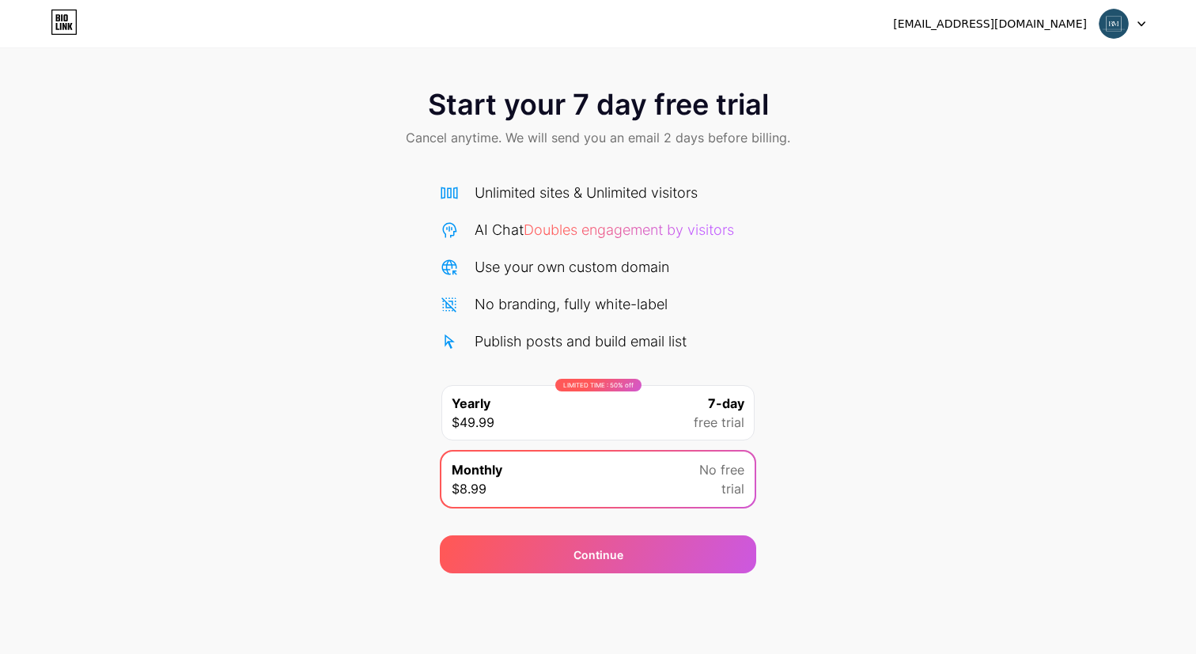
click at [1126, 28] on img at bounding box center [1113, 24] width 30 height 30
click at [1041, 18] on div "[EMAIL_ADDRESS][DOMAIN_NAME]" at bounding box center [990, 24] width 194 height 17
click at [337, 210] on div "Start your 7 day free trial Cancel anytime. We will send you an email 2 days be…" at bounding box center [598, 323] width 1196 height 501
click at [659, 411] on div "LIMITED TIME : 50% off Yearly $49.99 7-day free trial" at bounding box center [597, 412] width 313 height 55
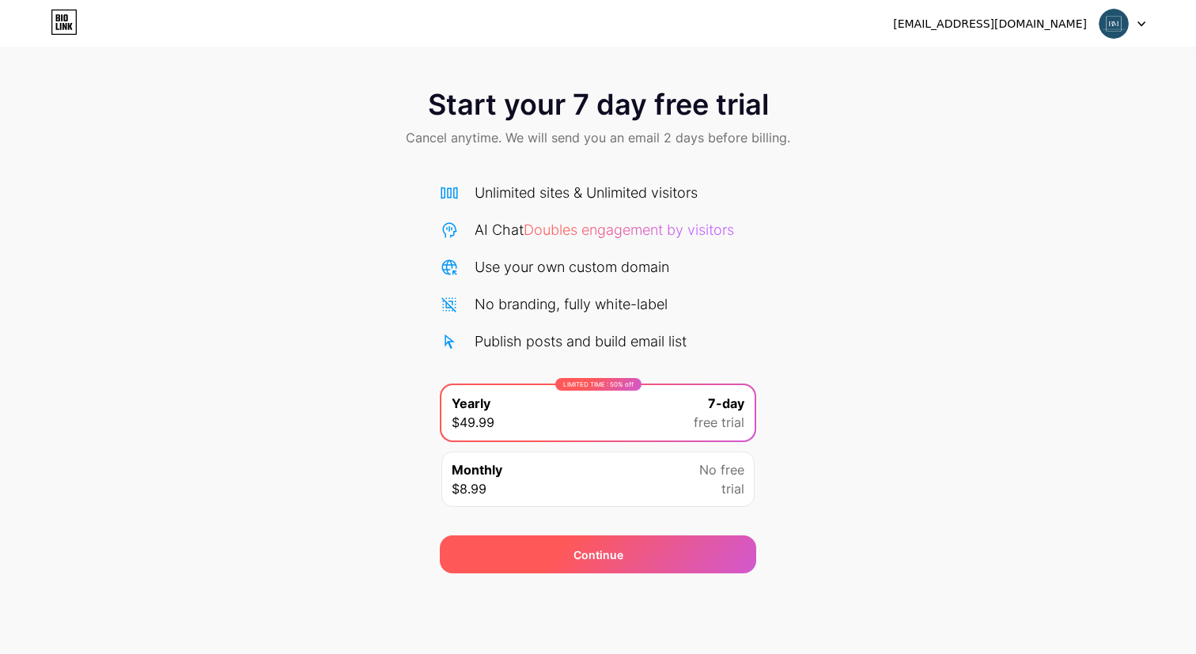
click at [664, 544] on div "Continue" at bounding box center [598, 554] width 316 height 38
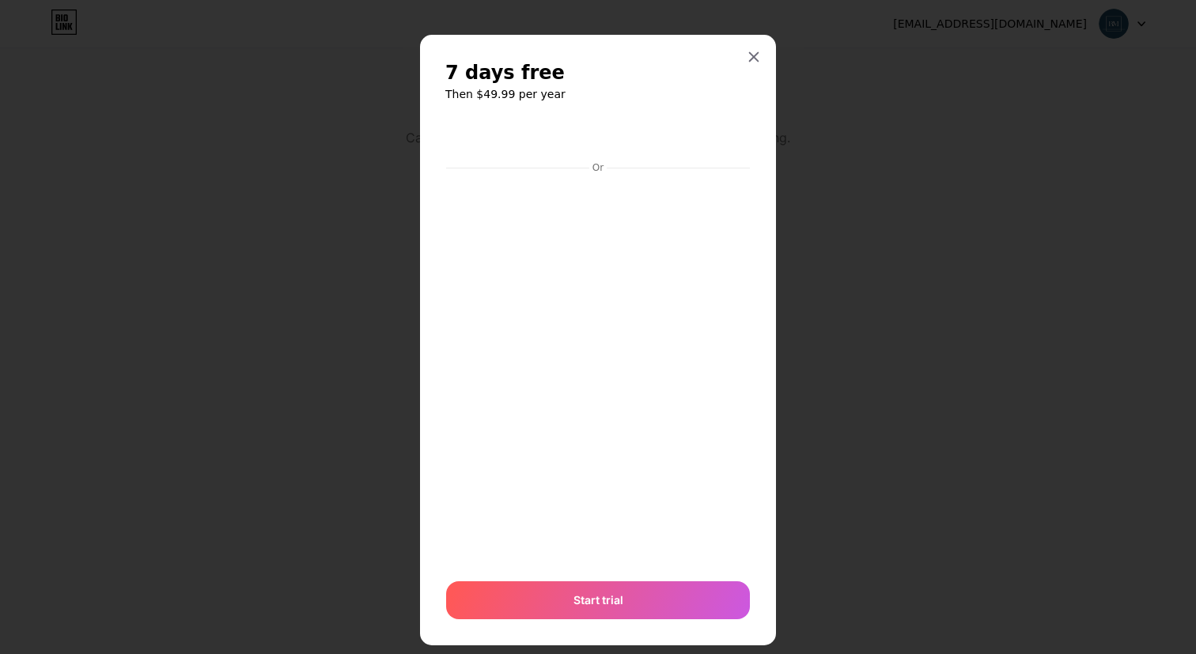
click at [758, 72] on div "7 days free Then $49.99 per year Or Start trial" at bounding box center [598, 340] width 356 height 610
click at [756, 56] on icon at bounding box center [753, 57] width 13 height 13
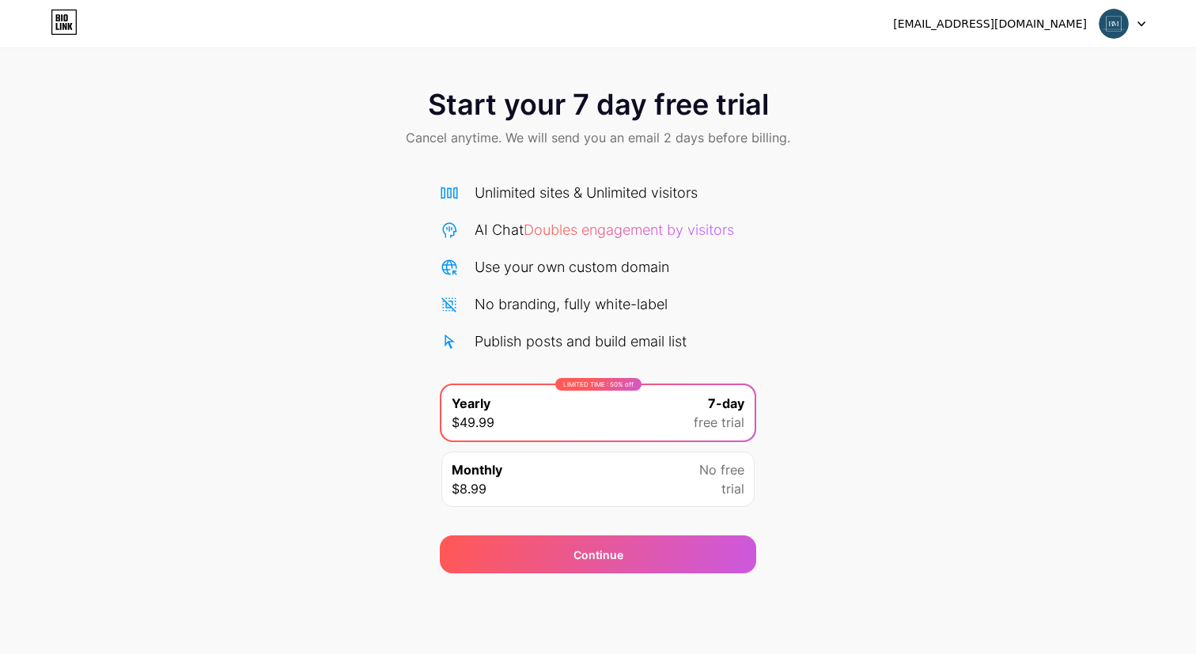
click at [64, 24] on icon at bounding box center [64, 26] width 4 height 7
click at [548, 473] on div "Monthly $8.99 No free trial" at bounding box center [597, 478] width 313 height 55
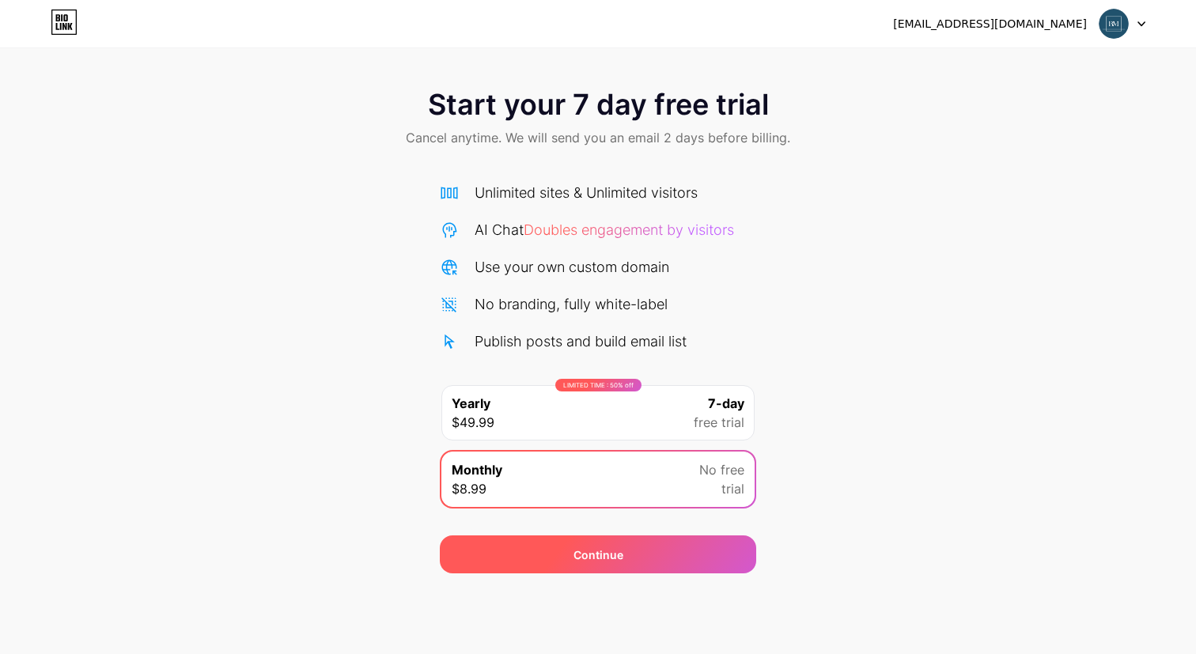
click at [583, 559] on div "Continue" at bounding box center [598, 554] width 50 height 17
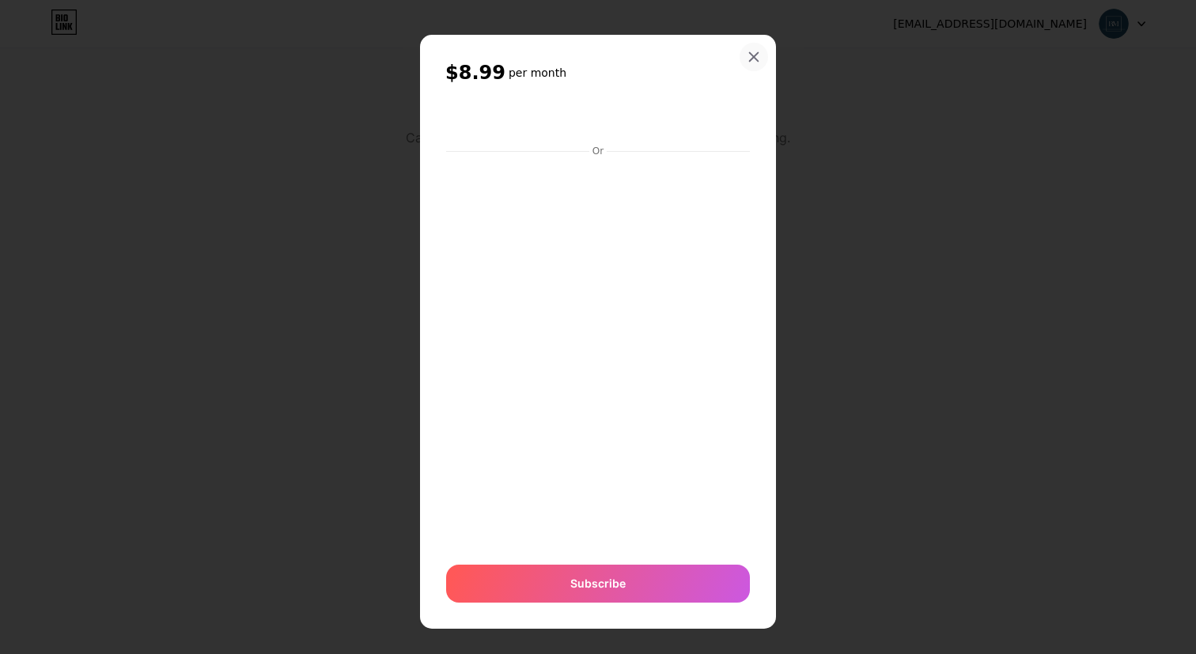
click at [754, 53] on icon at bounding box center [753, 57] width 13 height 13
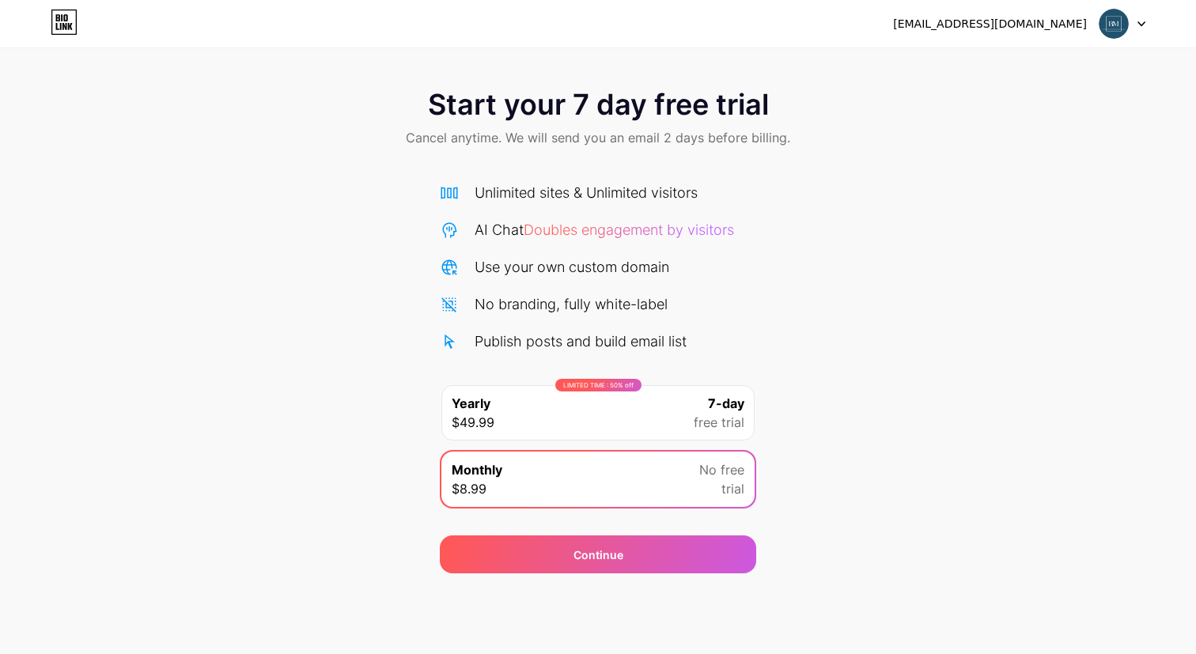
click at [637, 406] on div "LIMITED TIME : 50% off Yearly $49.99 7-day free trial" at bounding box center [597, 412] width 313 height 55
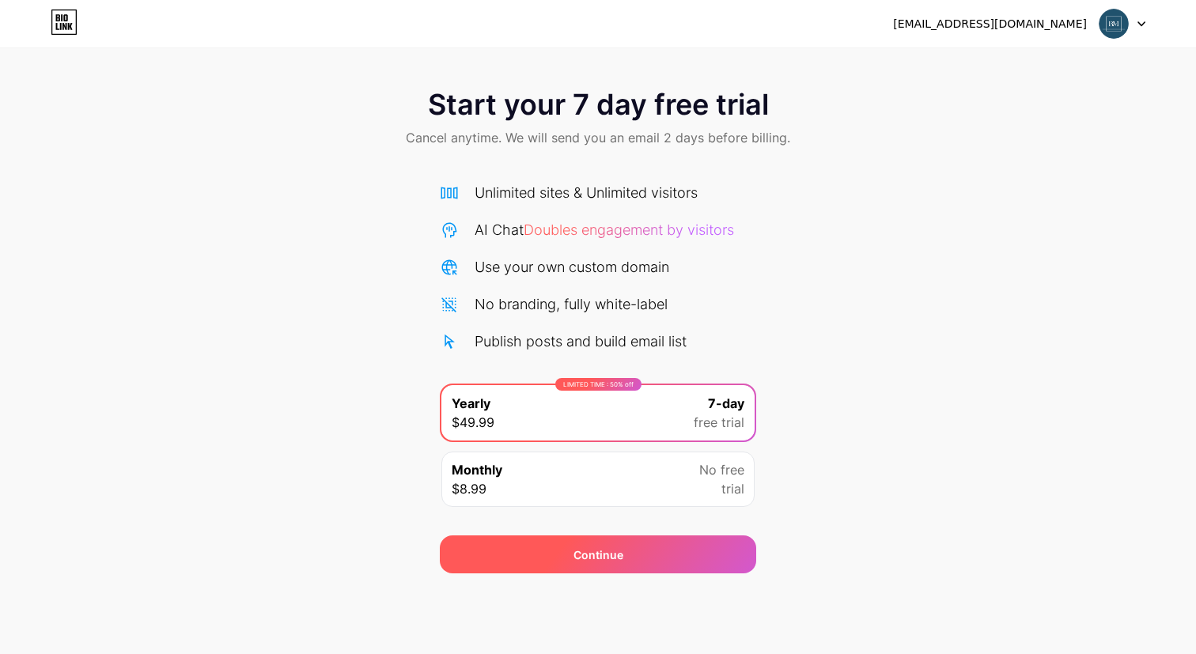
click at [598, 549] on div "Continue" at bounding box center [598, 554] width 50 height 17
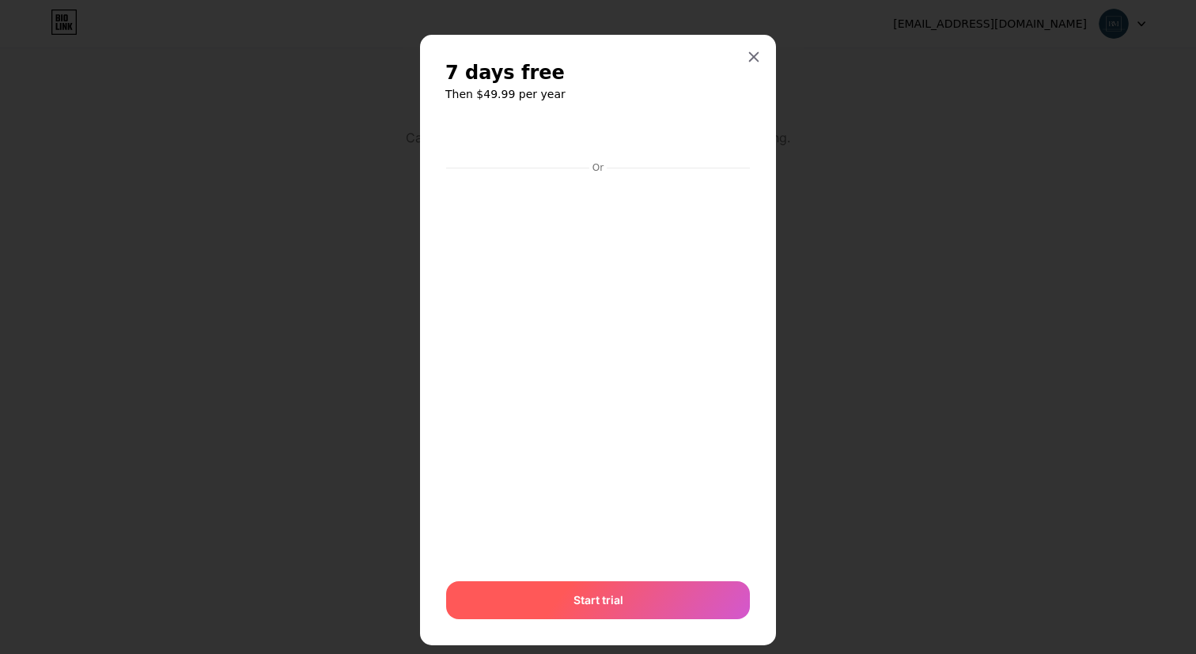
click at [608, 599] on span "Start trial" at bounding box center [598, 599] width 50 height 17
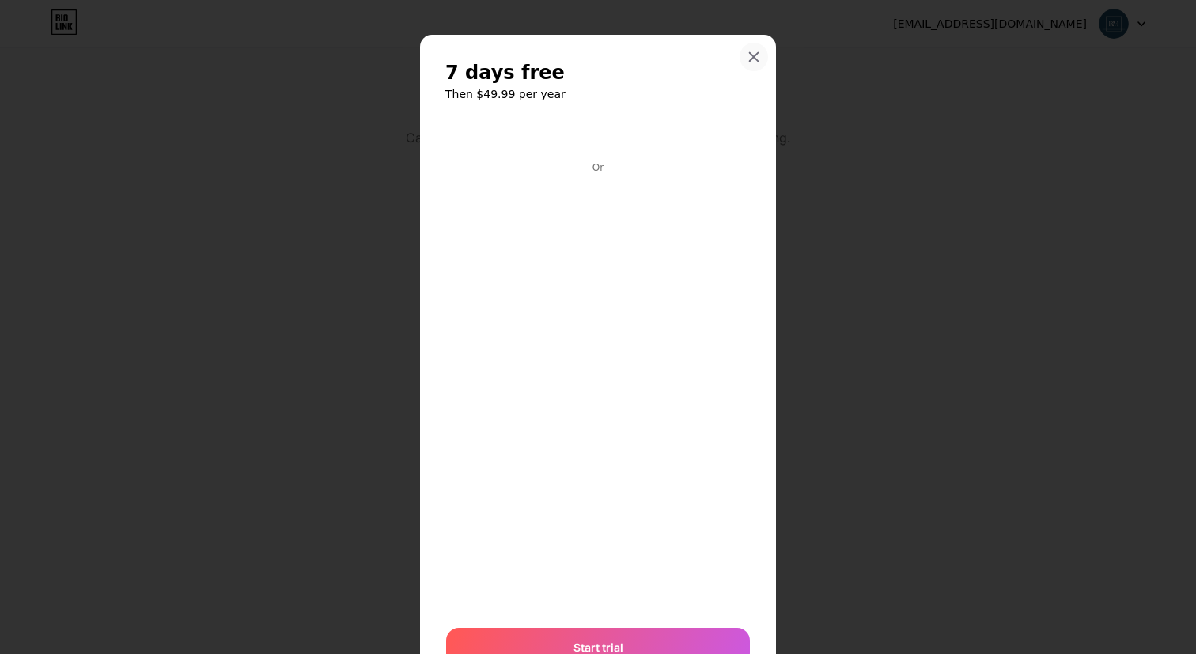
click at [755, 57] on icon at bounding box center [753, 57] width 13 height 13
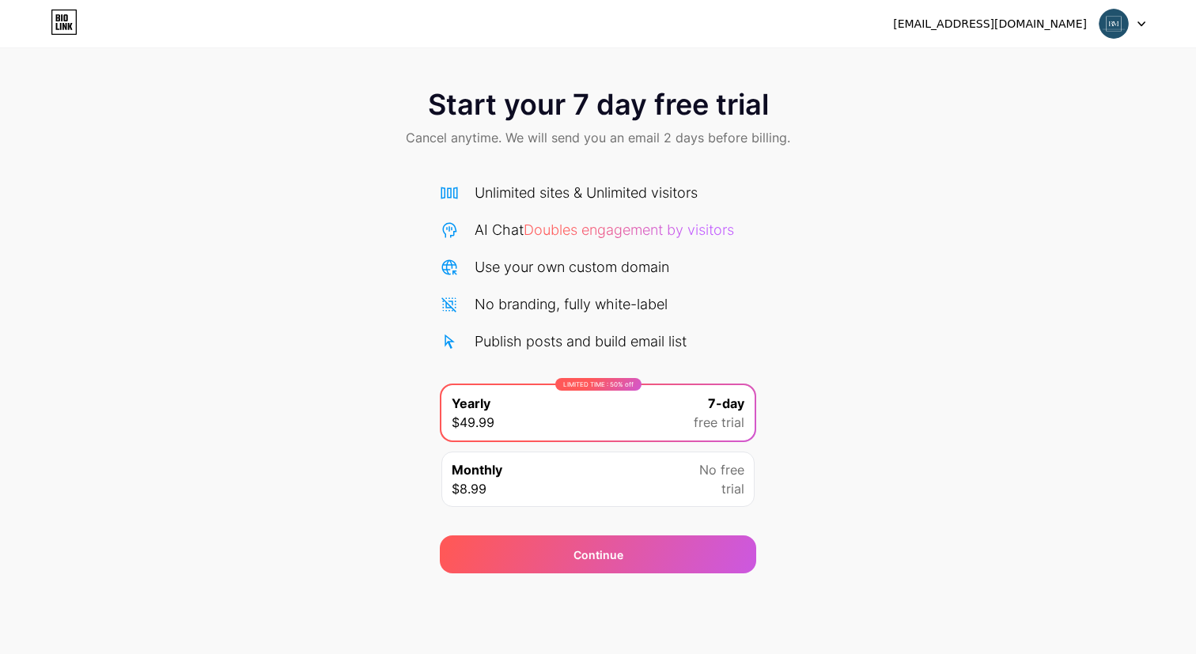
click at [1009, 21] on div "[EMAIL_ADDRESS][DOMAIN_NAME]" at bounding box center [990, 24] width 194 height 17
click at [1135, 30] on div at bounding box center [1122, 23] width 46 height 28
click at [1056, 24] on div "[EMAIL_ADDRESS][DOMAIN_NAME]" at bounding box center [990, 24] width 194 height 17
click at [473, 84] on div "Start your 7 day free trial Cancel anytime. We will send you an email 2 days be…" at bounding box center [598, 119] width 1196 height 93
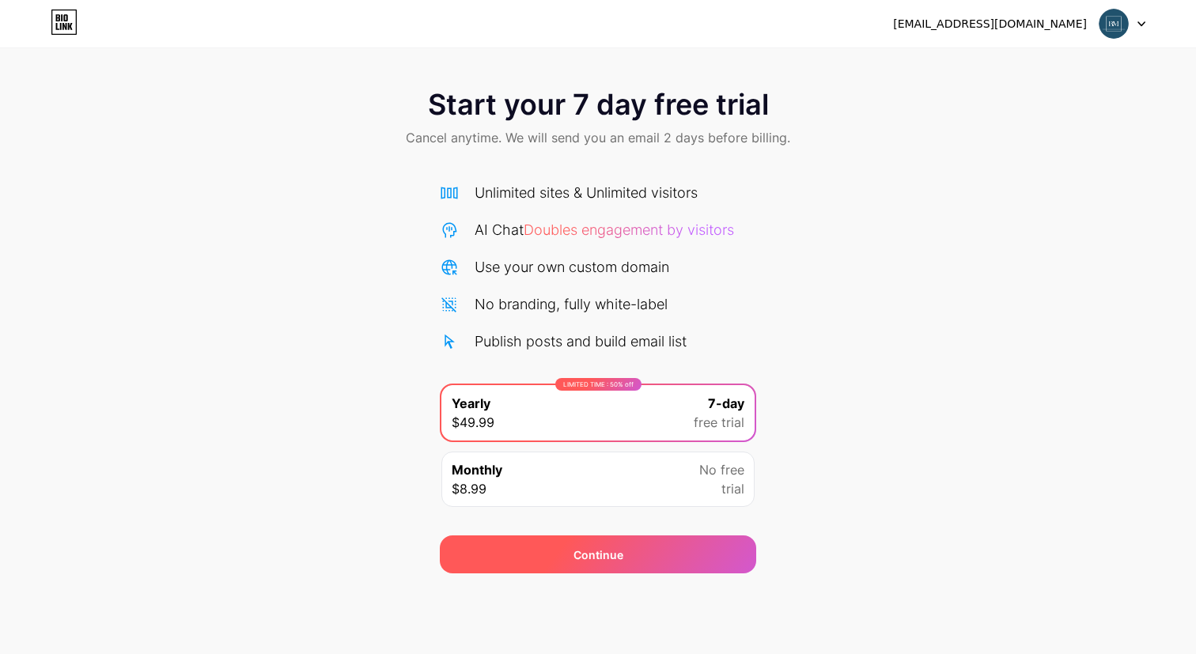
click at [613, 566] on div "Continue" at bounding box center [598, 554] width 316 height 38
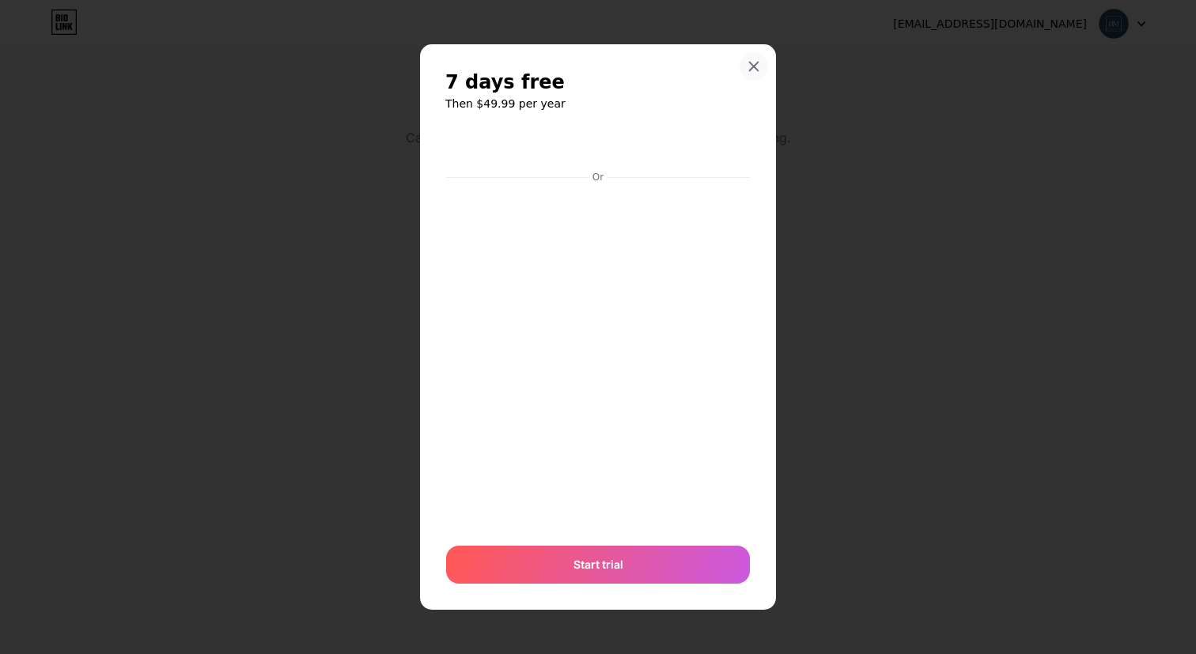
click at [759, 69] on icon at bounding box center [753, 66] width 13 height 13
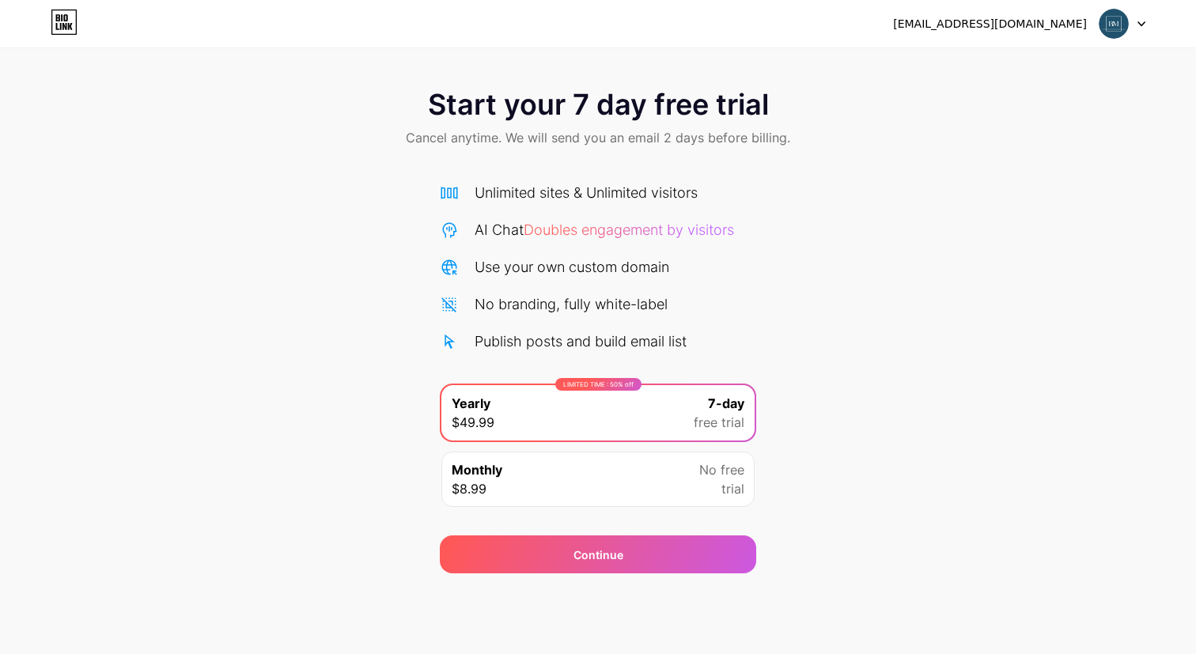
click at [822, 293] on div "Start your 7 day free trial Cancel anytime. We will send you an email 2 days be…" at bounding box center [598, 323] width 1196 height 501
click at [797, 378] on div "Start your 7 day free trial Cancel anytime. We will send you an email 2 days be…" at bounding box center [598, 323] width 1196 height 501
drag, startPoint x: 797, startPoint y: 376, endPoint x: 724, endPoint y: 430, distance: 90.5
click at [797, 378] on div "Start your 7 day free trial Cancel anytime. We will send you an email 2 days be…" at bounding box center [598, 323] width 1196 height 501
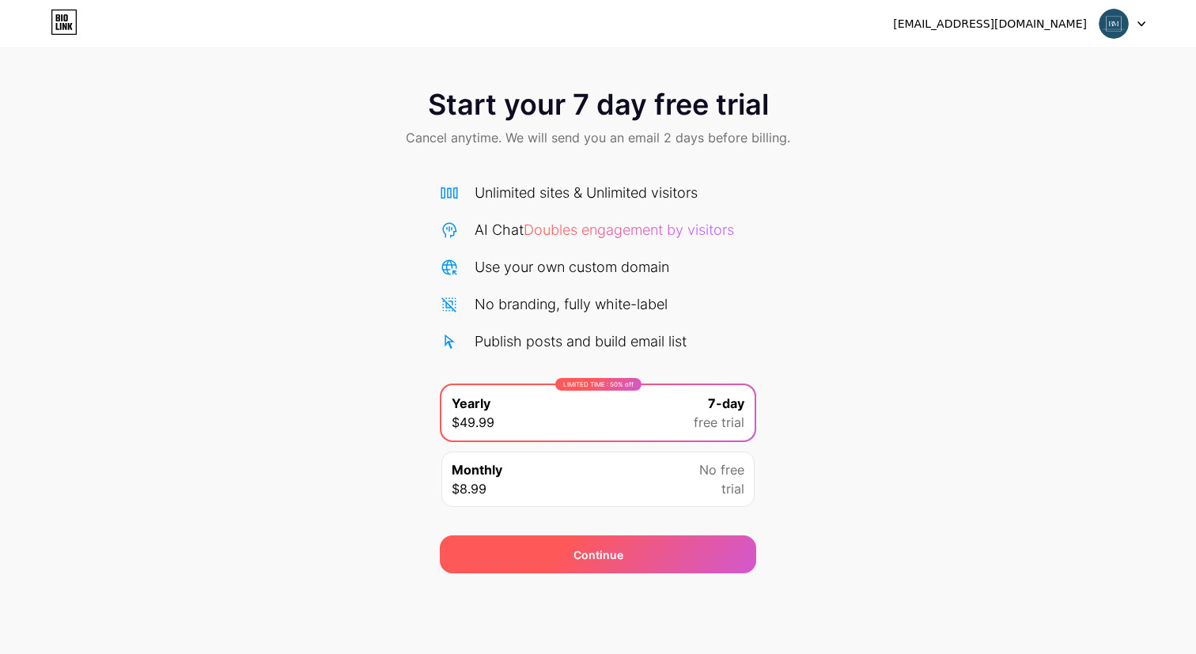
click at [608, 553] on div "Continue" at bounding box center [598, 554] width 50 height 17
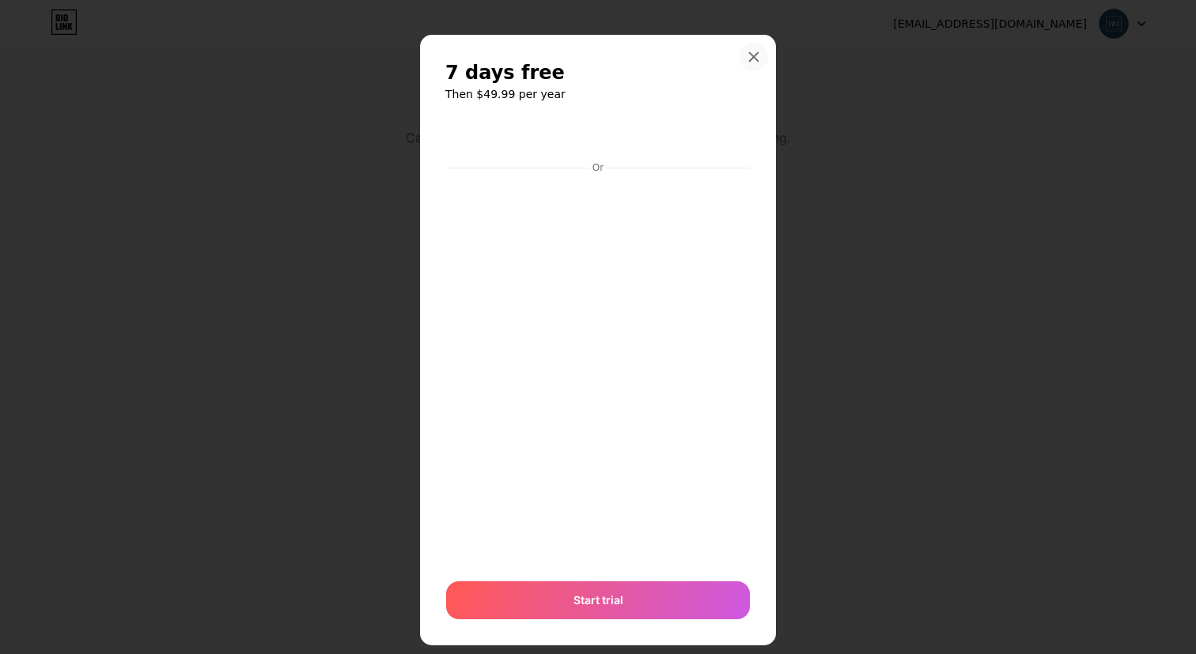
click at [754, 59] on icon at bounding box center [753, 57] width 13 height 13
